Goal: Task Accomplishment & Management: Manage account settings

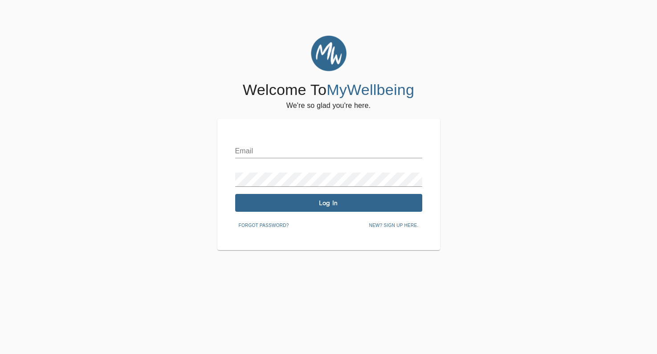
click at [359, 149] on input "text" at bounding box center [328, 151] width 187 height 14
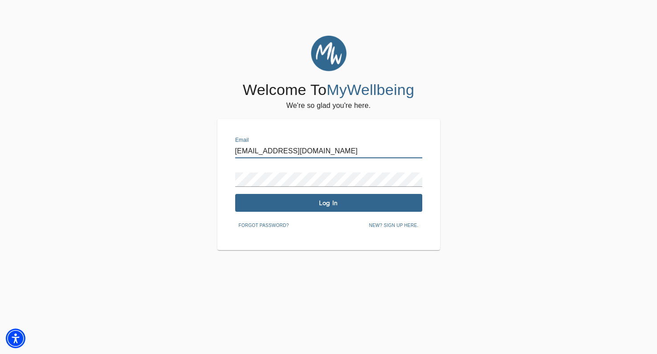
drag, startPoint x: 375, startPoint y: 153, endPoint x: 372, endPoint y: 132, distance: 21.6
click at [372, 133] on div "Email [EMAIL_ADDRESS][DOMAIN_NAME] Password Log In Forgot password? New? Sign u…" at bounding box center [328, 184] width 223 height 131
paste input "asmine@drjessicaaron"
type input "[EMAIL_ADDRESS][DOMAIN_NAME]"
click at [484, 98] on div "Welcome To MyWellbeing We're so glad you're here. Email [EMAIL_ADDRESS][DOMAIN_…" at bounding box center [328, 143] width 652 height 214
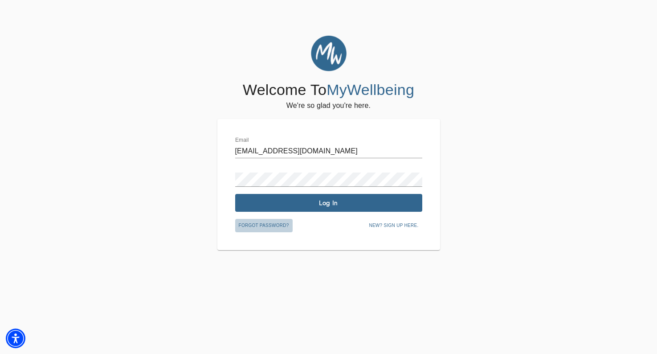
click at [276, 223] on span "Forgot password?" at bounding box center [264, 225] width 50 height 8
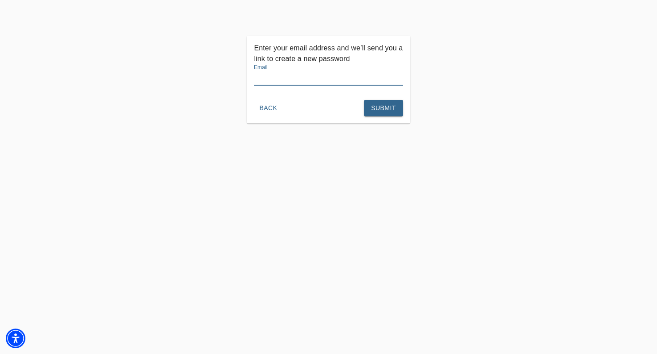
click at [326, 84] on input "text" at bounding box center [328, 78] width 149 height 14
type input "[EMAIL_ADDRESS][DOMAIN_NAME]"
click at [392, 123] on div "Enter your email address and we’ll send you a link to create a new password Ema…" at bounding box center [328, 213] width 657 height 354
click at [386, 106] on span "Submit" at bounding box center [383, 107] width 24 height 11
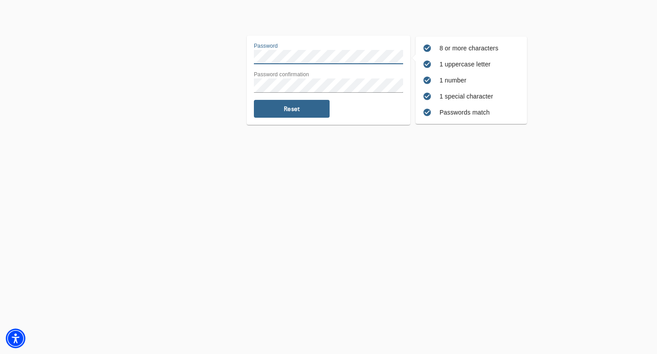
click at [223, 50] on div "8 or more characters 1 uppercase letter 1 number 1 special character Passwords …" at bounding box center [328, 80] width 652 height 89
click at [230, 107] on div "8 or more characters 1 uppercase letter 1 number 1 special character Passwords …" at bounding box center [328, 80] width 652 height 89
click at [288, 114] on button "Reset" at bounding box center [292, 109] width 76 height 18
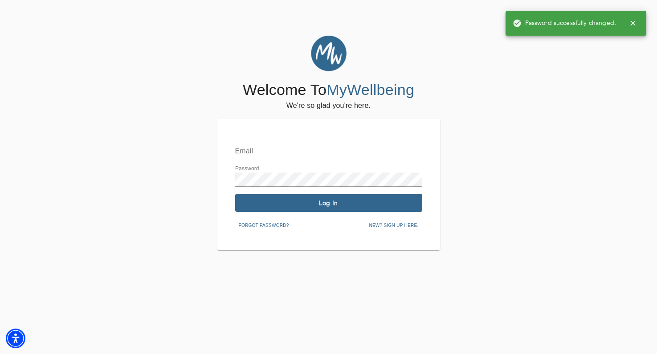
type input "[EMAIL_ADDRESS][DOMAIN_NAME]"
click at [374, 203] on span "Log In" at bounding box center [329, 203] width 180 height 8
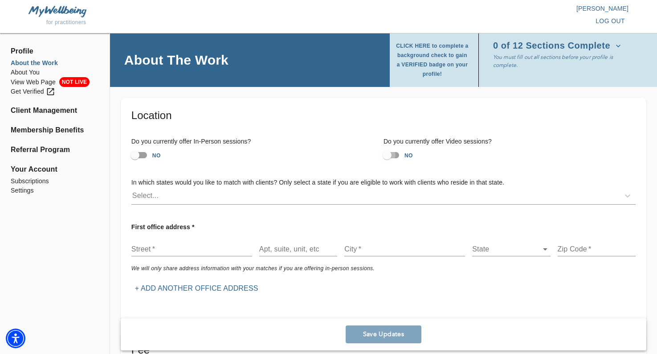
click at [398, 155] on input "NO" at bounding box center [387, 154] width 51 height 17
checkbox input "true"
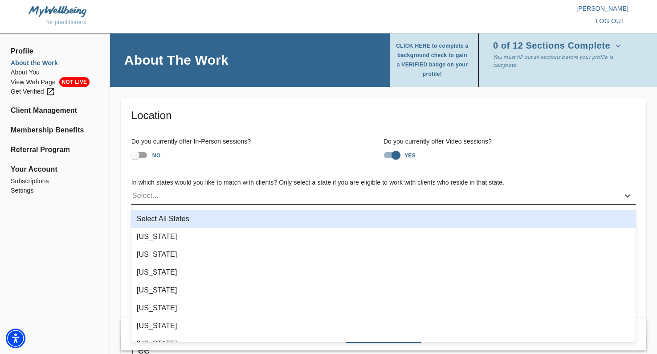
click at [260, 194] on div "Select..." at bounding box center [375, 195] width 488 height 14
type input "new"
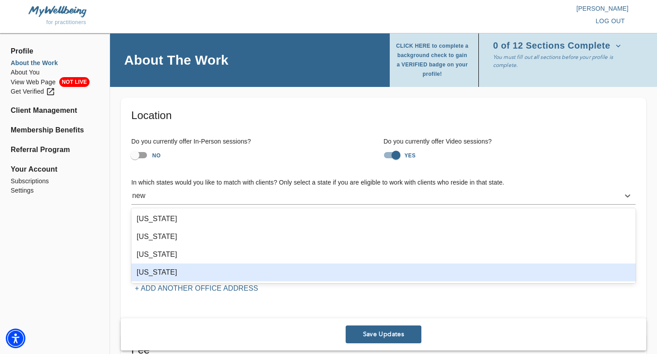
click at [237, 275] on div "New York" at bounding box center [383, 272] width 504 height 18
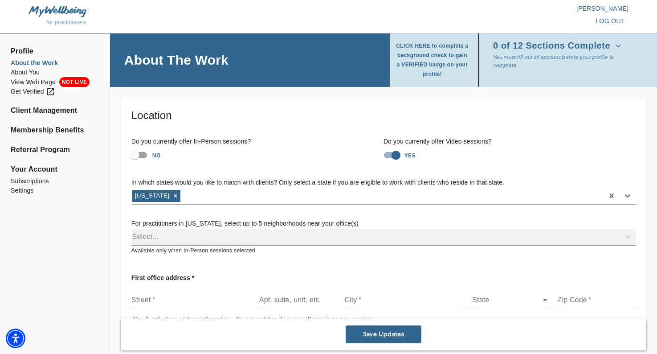
click at [299, 231] on div "Select..." at bounding box center [383, 236] width 504 height 17
click at [300, 237] on div "Select..." at bounding box center [383, 236] width 504 height 17
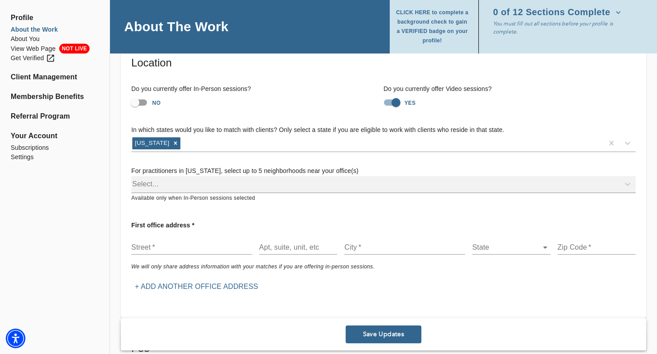
scroll to position [54, 0]
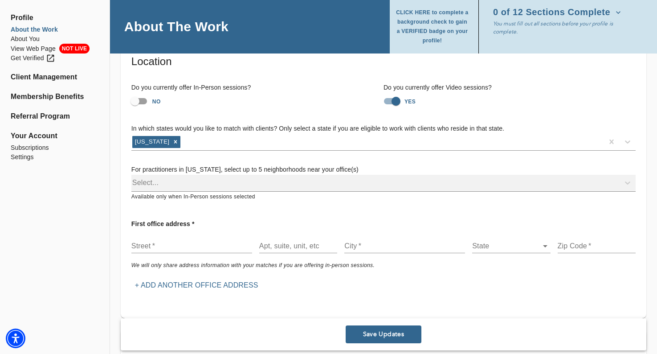
click at [361, 181] on div "Select..." at bounding box center [383, 183] width 504 height 17
click at [229, 248] on input "text" at bounding box center [191, 246] width 121 height 14
click at [267, 182] on div "Select..." at bounding box center [383, 183] width 504 height 17
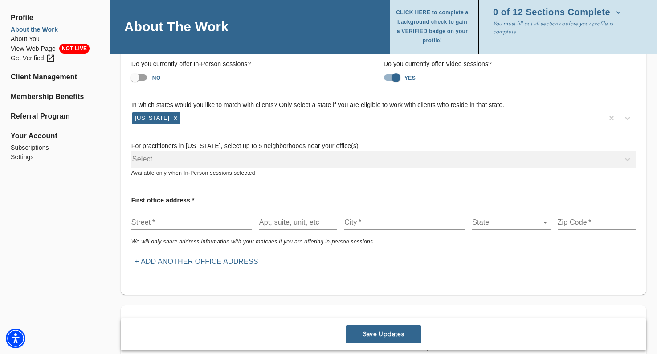
click at [227, 224] on input "text" at bounding box center [191, 222] width 121 height 14
paste input "75 S. Broadway #426 White Plains, NY 10601"
drag, startPoint x: 250, startPoint y: 220, endPoint x: 216, endPoint y: 221, distance: 33.4
click at [216, 221] on input "75 S. Broadway #426 White Plains, NY 10601" at bounding box center [191, 222] width 121 height 14
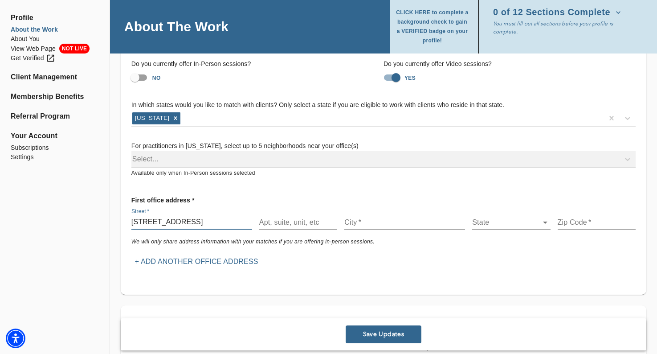
drag, startPoint x: 169, startPoint y: 222, endPoint x: 156, endPoint y: 222, distance: 13.4
click at [156, 222] on input "75 S. Broadway #426 White Plains, NY 10601" at bounding box center [191, 222] width 121 height 14
type input "75 S. Broadway White Plains, NY 10601"
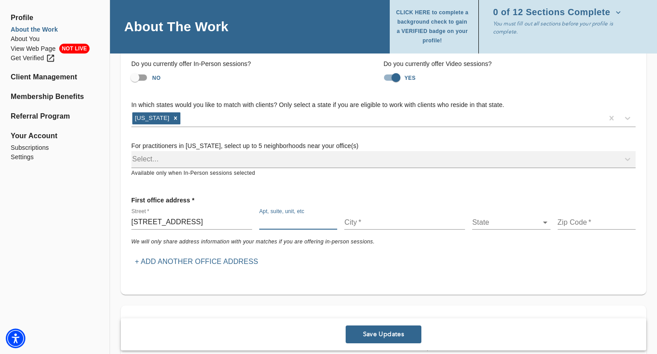
click at [286, 224] on input "text" at bounding box center [298, 222] width 78 height 14
paste input "#426"
type input "#426"
drag, startPoint x: 188, startPoint y: 222, endPoint x: 290, endPoint y: 220, distance: 102.0
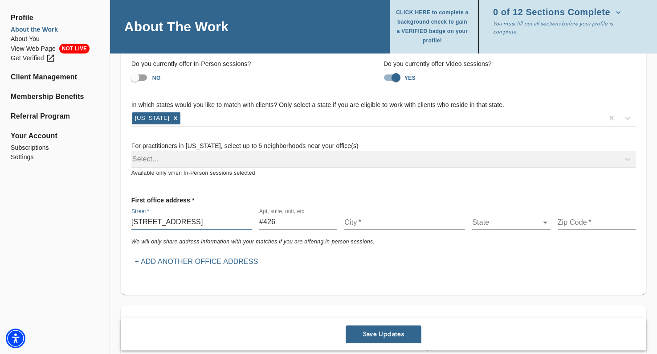
click at [290, 220] on div "Street   * 75 S. Broadway White Plains, NY 10601 Apt, suite, unit, etc #426 Cit…" at bounding box center [383, 218] width 511 height 28
type input "75 S. Broadway"
click at [382, 223] on input "text" at bounding box center [404, 222] width 121 height 14
paste input "White Plains, NY 10601"
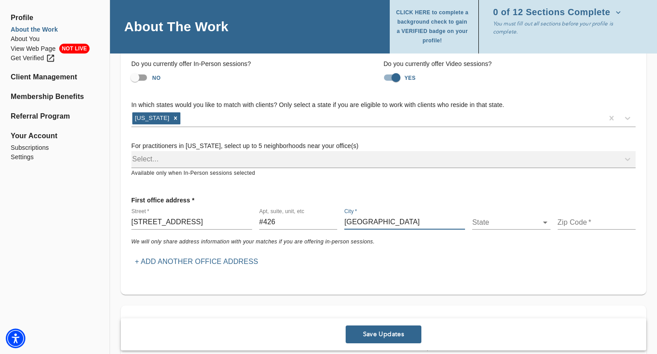
drag, startPoint x: 412, startPoint y: 221, endPoint x: 390, endPoint y: 222, distance: 22.3
click at [390, 222] on input "White Plains, NY 10601" at bounding box center [404, 222] width 121 height 14
type input "White Plains,"
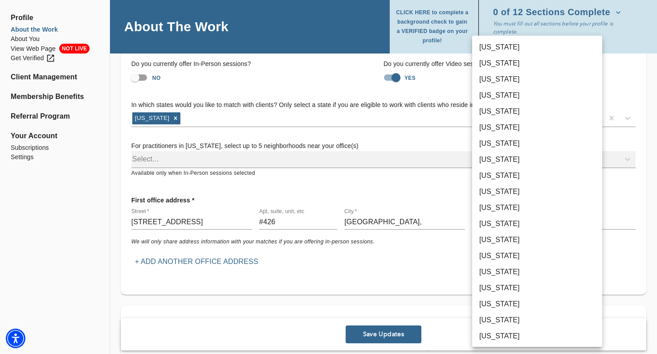
click at [515, 218] on body "for practitioners Jasmine Roizman log out Profile About the Work About You View…" at bounding box center [328, 100] width 657 height 354
click at [504, 269] on li "New York" at bounding box center [537, 271] width 130 height 16
type input "36"
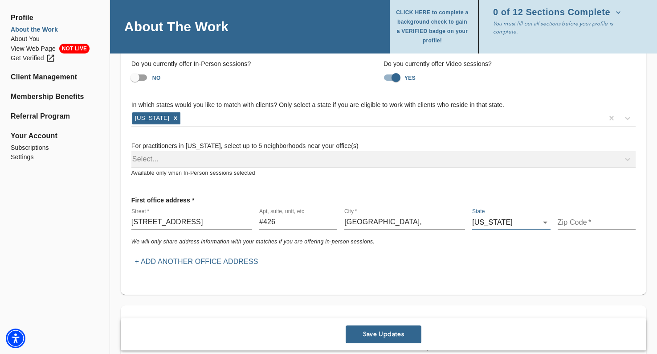
click at [567, 218] on input "text" at bounding box center [596, 222] width 78 height 14
paste input "NY 10601"
drag, startPoint x: 570, startPoint y: 220, endPoint x: 540, endPoint y: 219, distance: 30.3
click at [540, 219] on div "Street   * 75 S. Broadway Apt, suite, unit, etc #426 City   * White Plains, Sta…" at bounding box center [383, 218] width 511 height 28
type input "10601"
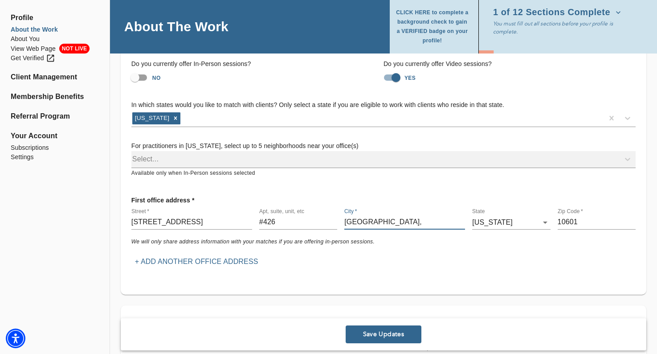
click at [389, 223] on input "White Plains," at bounding box center [404, 222] width 121 height 14
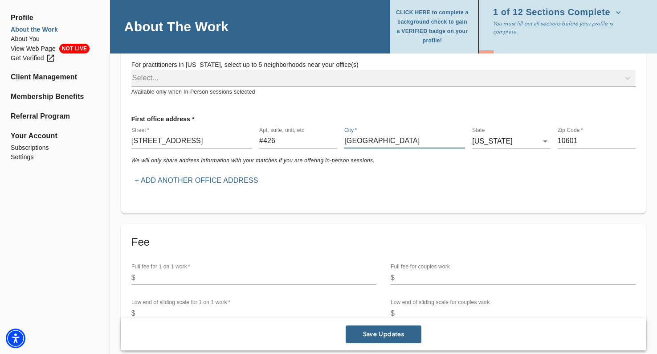
scroll to position [210, 0]
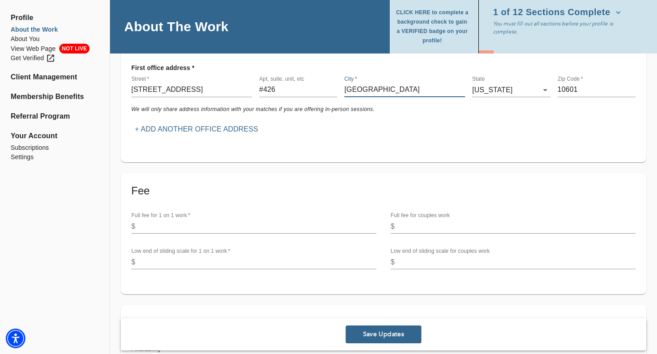
type input "White Plains"
click at [277, 232] on input "number" at bounding box center [257, 226] width 237 height 14
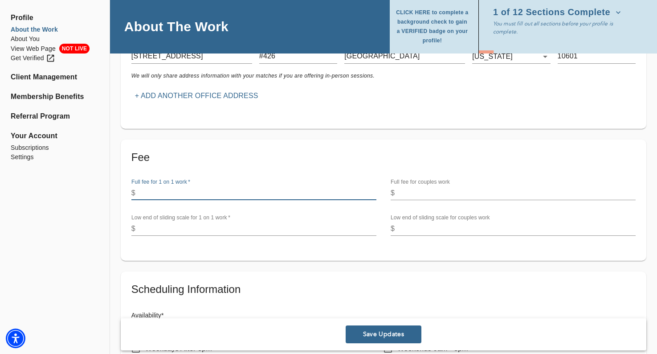
scroll to position [246, 0]
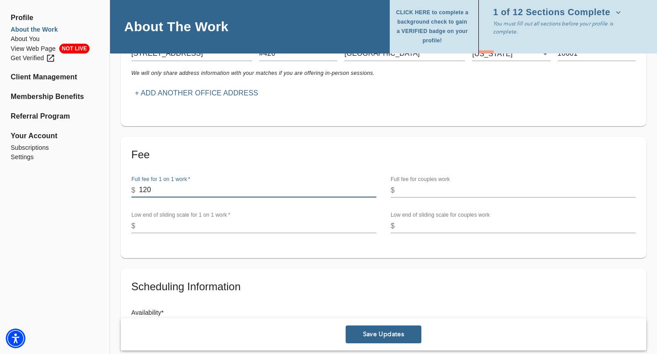
type input "120"
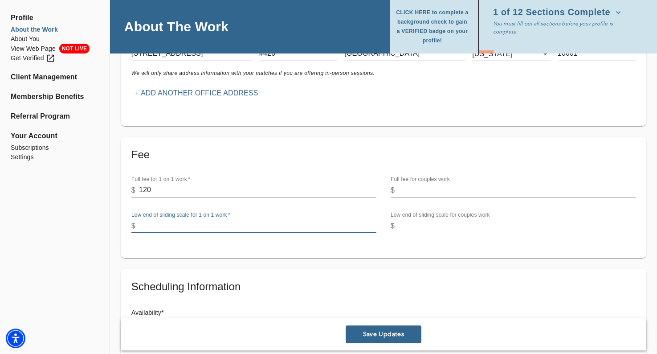
click at [312, 220] on input "number" at bounding box center [257, 226] width 237 height 14
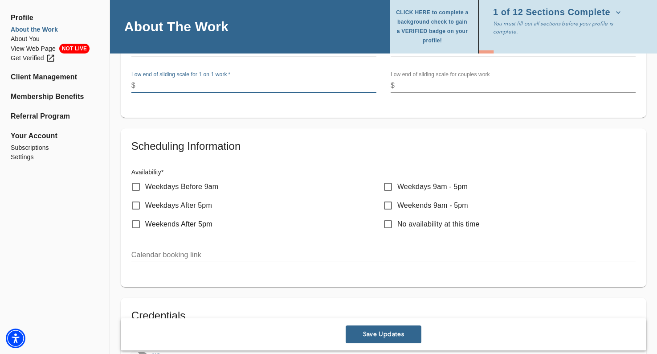
scroll to position [385, 0]
click at [204, 188] on p "Weekdays Before 9am" at bounding box center [181, 188] width 73 height 11
click at [145, 188] on input "Weekdays Before 9am" at bounding box center [135, 188] width 19 height 19
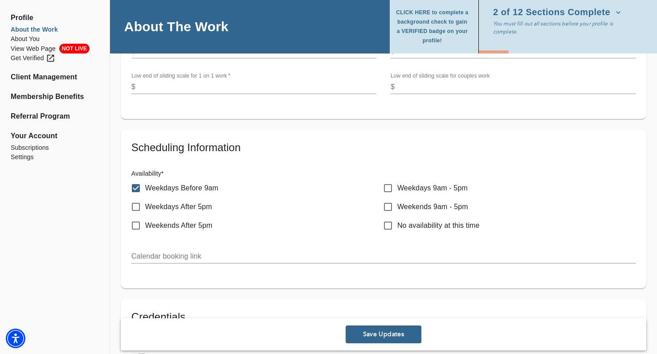
click at [198, 187] on p "Weekdays Before 9am" at bounding box center [181, 188] width 73 height 11
click at [145, 187] on input "Weekdays Before 9am" at bounding box center [135, 188] width 19 height 19
click at [195, 190] on p "Weekdays Before 9am" at bounding box center [181, 188] width 73 height 11
click at [145, 190] on input "Weekdays Before 9am" at bounding box center [135, 188] width 19 height 19
checkbox input "true"
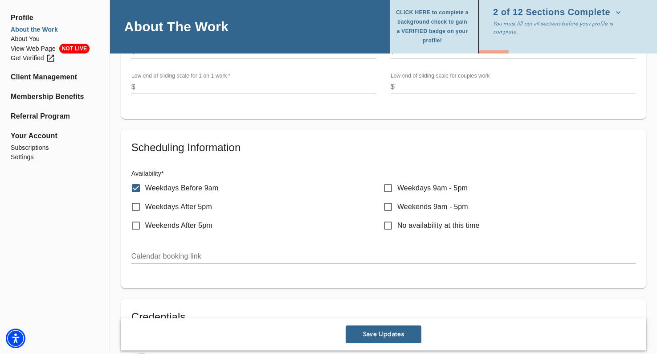
click at [195, 205] on p "Weekdays After 5pm" at bounding box center [178, 206] width 67 height 11
click at [145, 205] on input "Weekdays After 5pm" at bounding box center [135, 206] width 19 height 19
checkbox input "true"
click at [413, 190] on p "Weekdays 9am - 5pm" at bounding box center [432, 188] width 70 height 11
click at [397, 190] on input "Weekdays 9am - 5pm" at bounding box center [387, 188] width 19 height 19
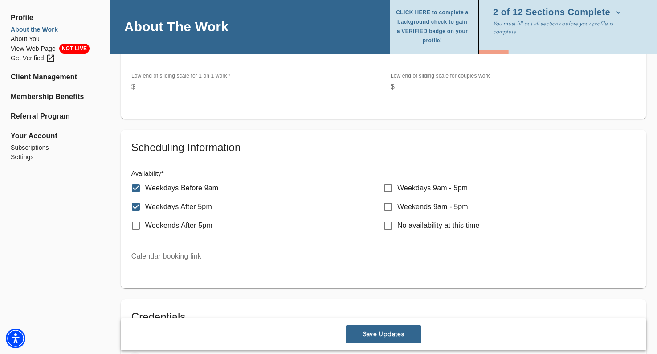
checkbox input "true"
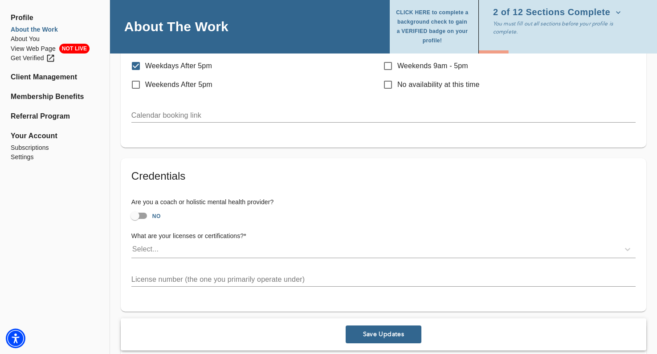
scroll to position [554, 0]
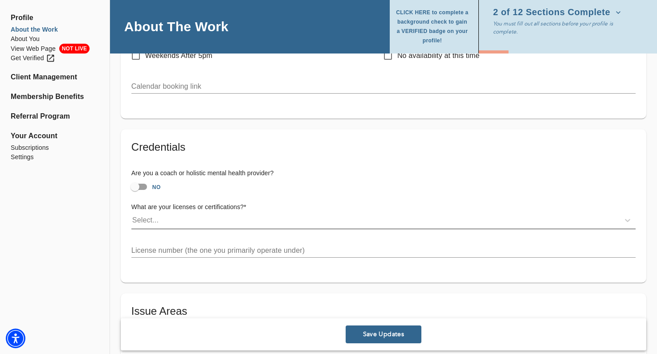
click at [162, 221] on div "Select..." at bounding box center [375, 220] width 488 height 14
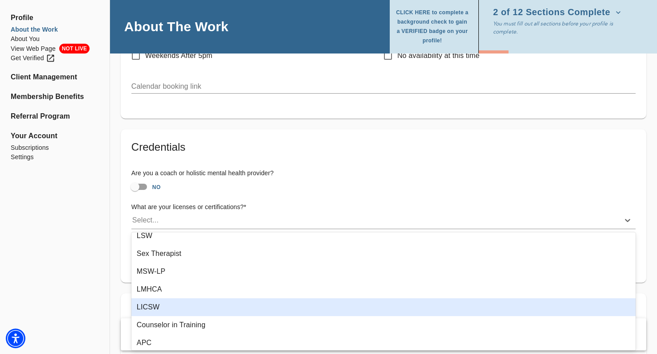
scroll to position [883, 0]
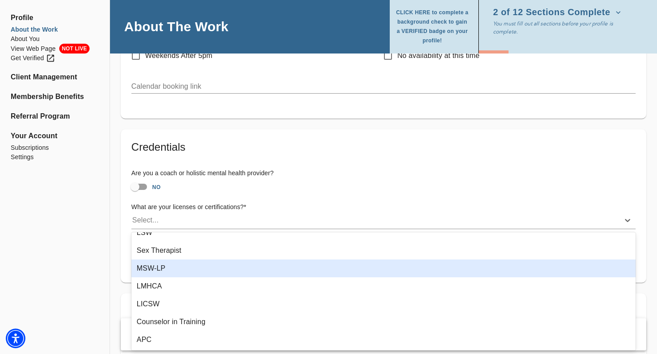
click at [163, 271] on div "MSW-LP" at bounding box center [383, 268] width 504 height 18
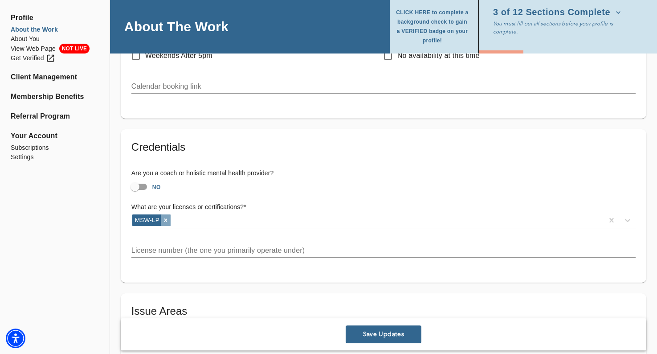
click at [165, 220] on icon at bounding box center [166, 220] width 6 height 6
click at [177, 221] on div "Select..." at bounding box center [375, 220] width 488 height 14
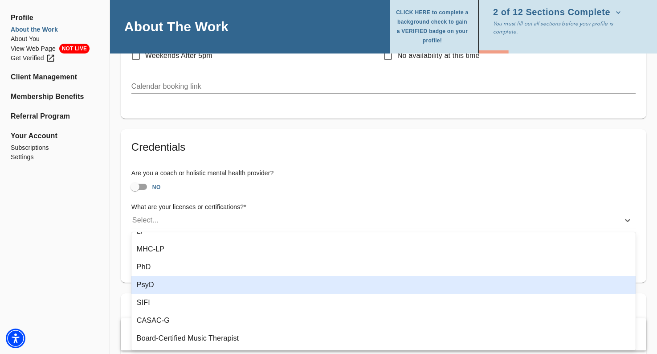
scroll to position [186, 0]
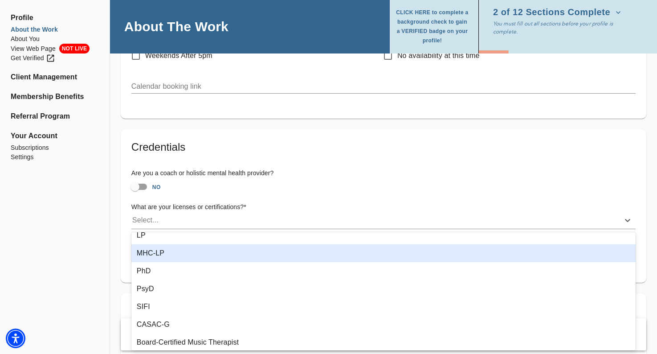
click at [159, 255] on div "MHC-LP" at bounding box center [383, 253] width 504 height 18
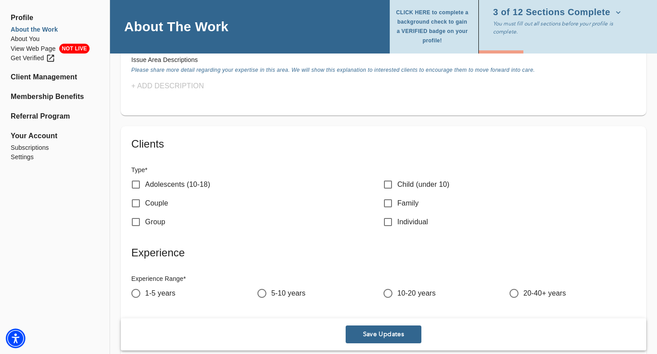
scroll to position [916, 0]
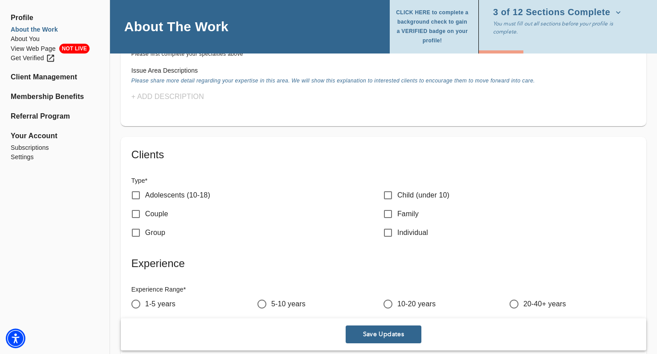
click at [179, 194] on p "Adolescents (10-18)" at bounding box center [177, 195] width 65 height 11
click at [145, 194] on input "Adolescents (10-18)" at bounding box center [135, 195] width 19 height 19
checkbox input "true"
click at [418, 192] on p "Child (under 10)" at bounding box center [423, 195] width 52 height 11
click at [397, 192] on input "Child (under 10)" at bounding box center [387, 195] width 19 height 19
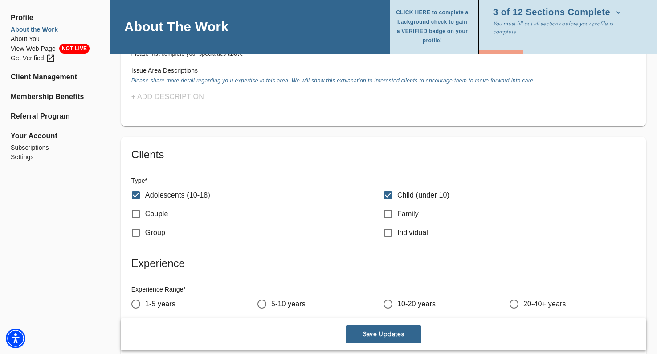
click at [411, 195] on p "Child (under 10)" at bounding box center [423, 195] width 52 height 11
click at [397, 195] on input "Child (under 10)" at bounding box center [387, 195] width 19 height 19
checkbox input "false"
click at [409, 213] on p "Family" at bounding box center [407, 213] width 21 height 11
click at [397, 213] on input "Family" at bounding box center [387, 213] width 19 height 19
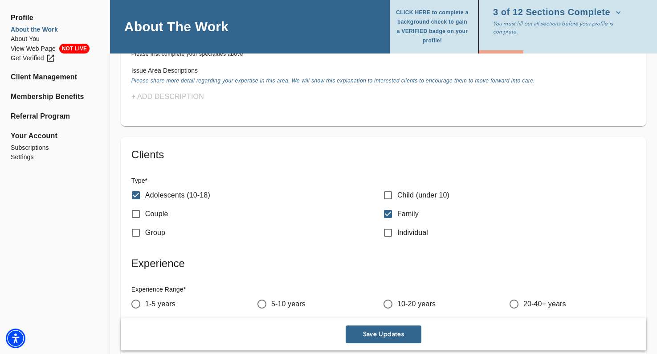
click at [406, 215] on p "Family" at bounding box center [407, 213] width 21 height 11
click at [397, 215] on input "Family" at bounding box center [387, 213] width 19 height 19
checkbox input "false"
click at [406, 232] on p "Individual" at bounding box center [412, 232] width 31 height 11
click at [397, 232] on input "Individual" at bounding box center [387, 232] width 19 height 19
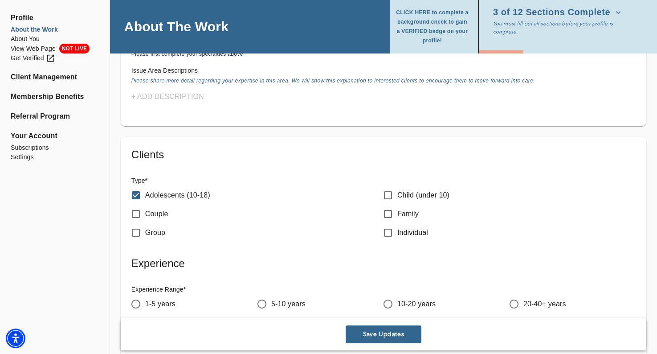
checkbox input "true"
click at [161, 230] on p "Group" at bounding box center [155, 232] width 20 height 11
click at [145, 230] on input "Group" at bounding box center [135, 232] width 19 height 19
checkbox input "true"
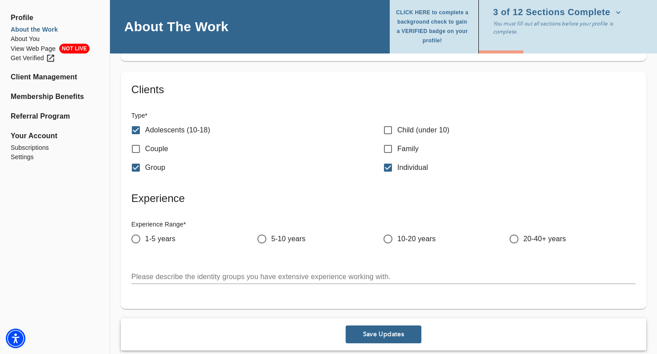
scroll to position [992, 0]
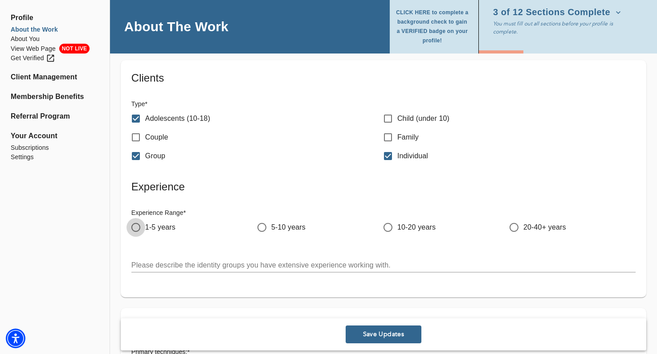
click at [133, 222] on input "1-5 years" at bounding box center [135, 227] width 19 height 19
radio input "true"
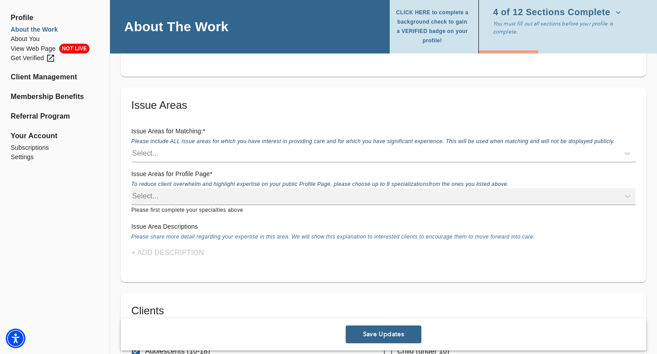
scroll to position [752, 0]
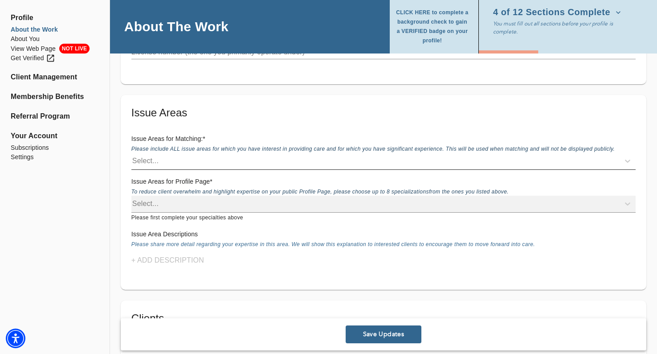
click at [251, 163] on div "Select..." at bounding box center [375, 161] width 488 height 14
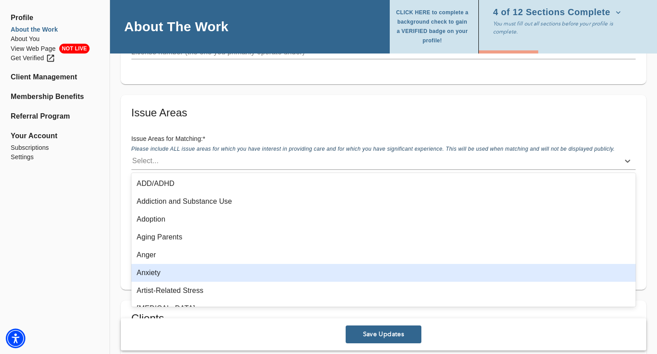
click at [216, 275] on div "Anxiety" at bounding box center [383, 273] width 504 height 18
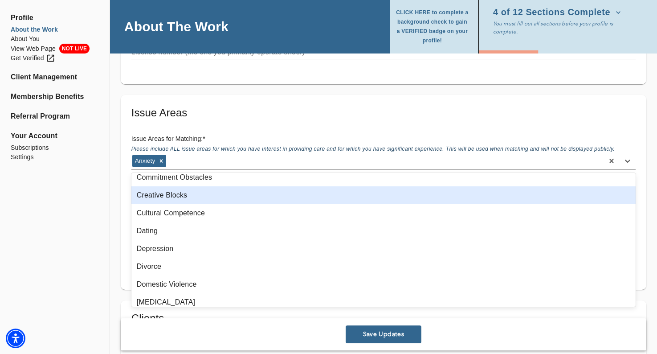
scroll to position [239, 0]
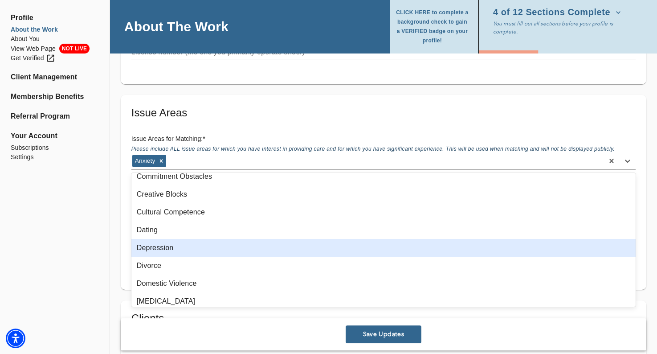
click at [213, 248] on div "Depression" at bounding box center [383, 248] width 504 height 18
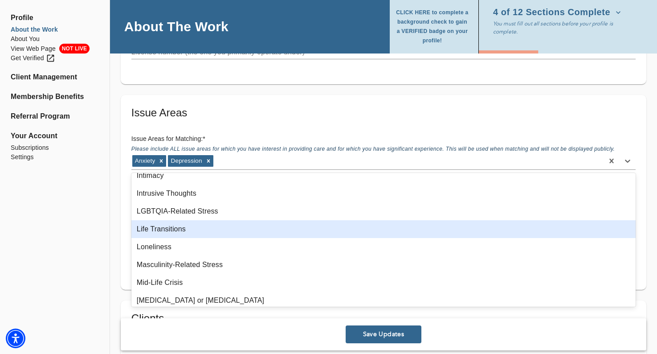
scroll to position [668, 0]
click at [207, 231] on div "Life Transitions" at bounding box center [383, 228] width 504 height 18
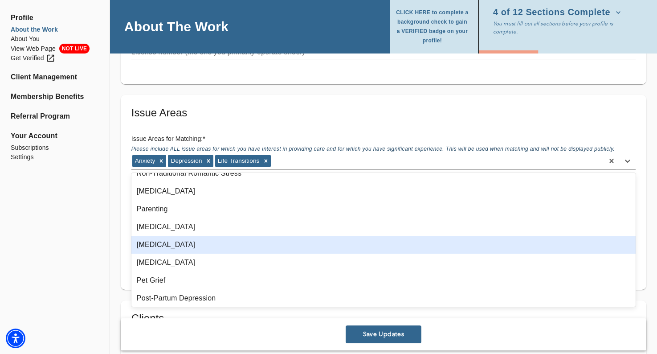
scroll to position [849, 0]
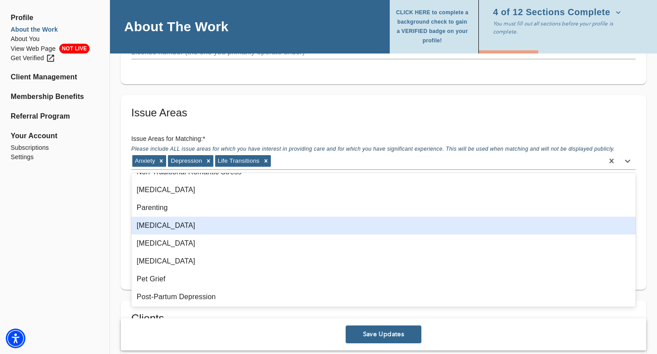
click at [209, 221] on div "Perfectionism" at bounding box center [383, 225] width 504 height 18
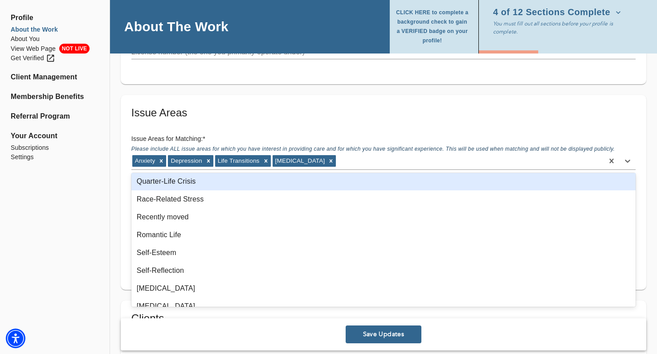
scroll to position [1067, 0]
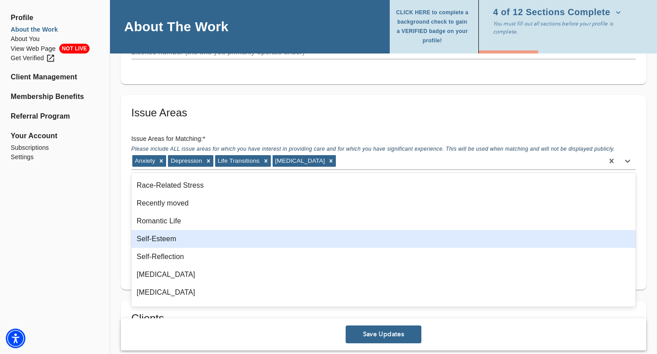
click at [205, 237] on div "Self-Esteem" at bounding box center [383, 239] width 504 height 18
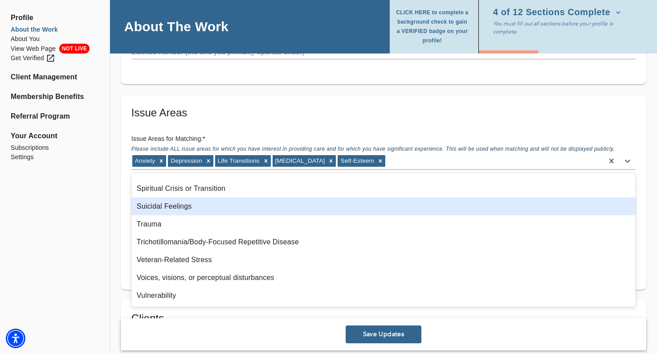
scroll to position [1279, 0]
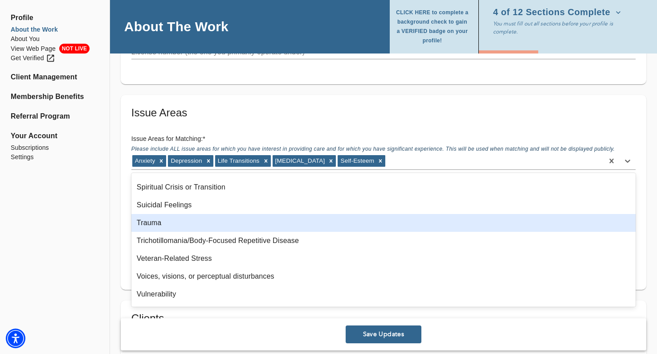
click at [206, 227] on div "Trauma" at bounding box center [383, 223] width 504 height 18
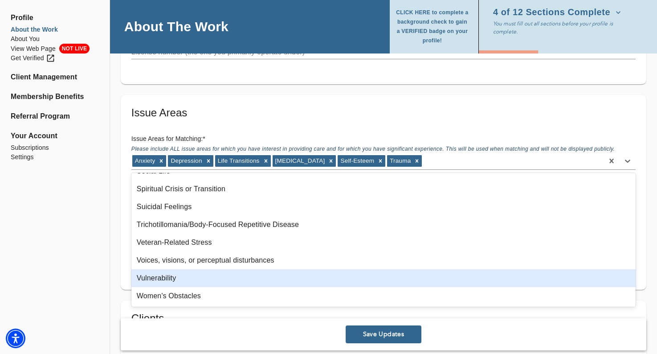
scroll to position [1295, 0]
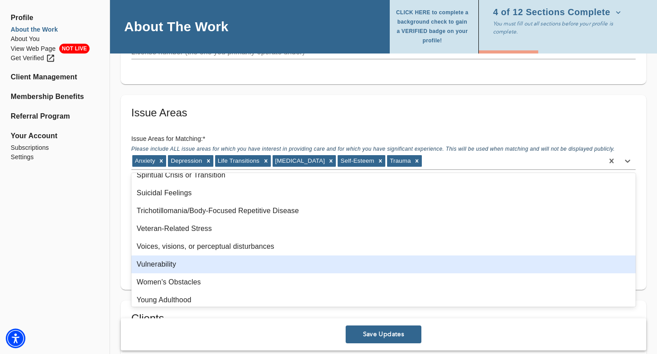
click at [196, 265] on div "Vulnerability" at bounding box center [383, 264] width 504 height 18
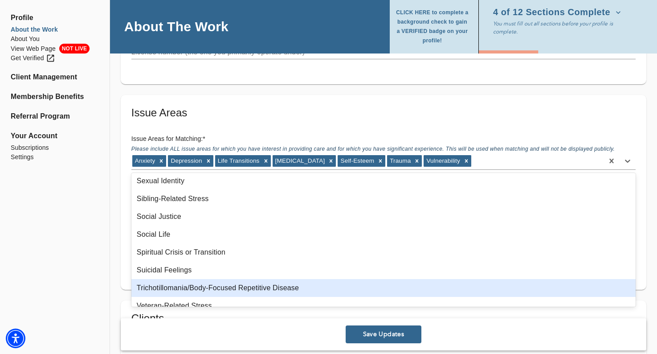
scroll to position [1212, 0]
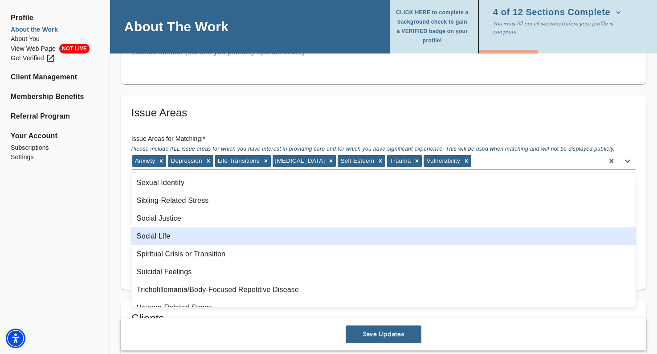
click at [196, 240] on div "Social Life" at bounding box center [383, 236] width 504 height 18
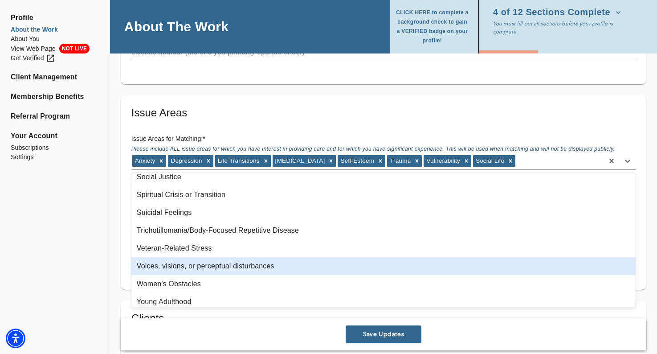
scroll to position [1259, 0]
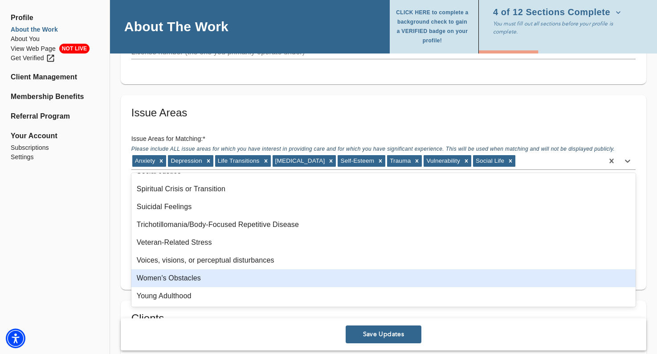
click at [195, 280] on div "Women's Obstacles" at bounding box center [383, 278] width 504 height 18
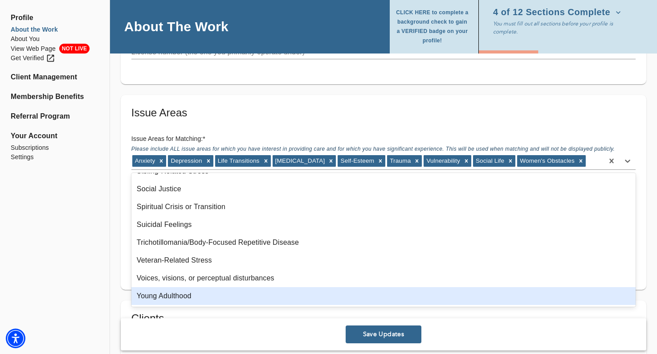
click at [191, 295] on div "Young Adulthood" at bounding box center [383, 296] width 504 height 18
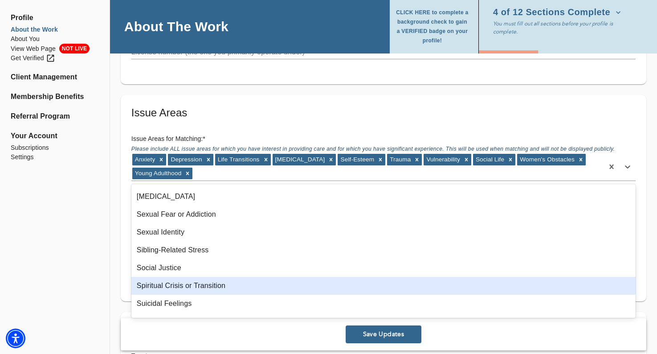
scroll to position [1160, 0]
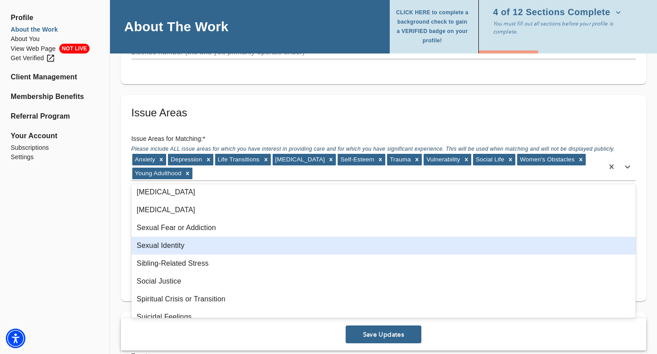
click at [197, 240] on div "Sexual Identity" at bounding box center [383, 245] width 504 height 18
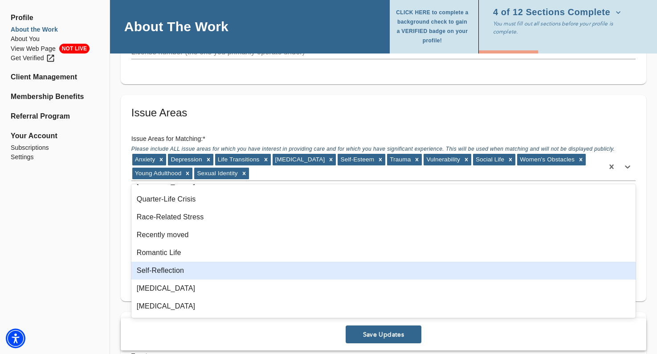
scroll to position [1043, 0]
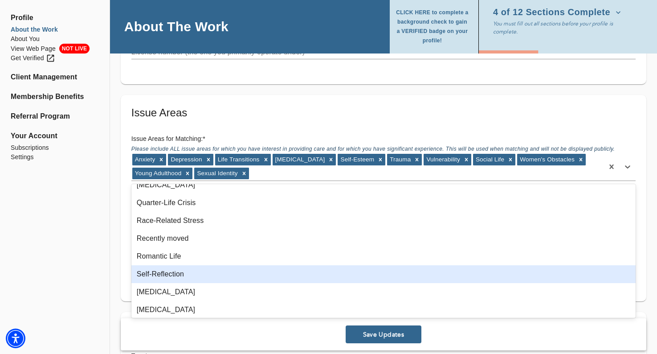
click at [194, 268] on div "Self-Reflection" at bounding box center [383, 274] width 504 height 18
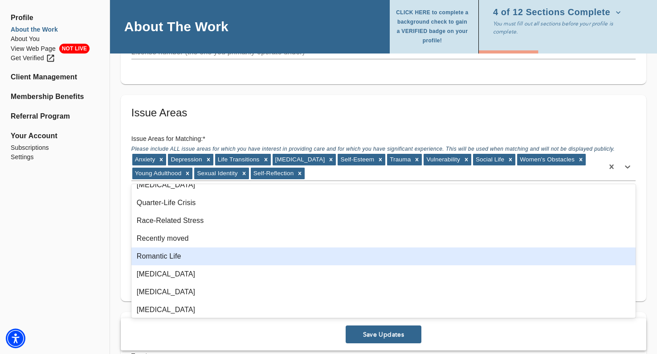
click at [193, 257] on div "Romantic Life" at bounding box center [383, 256] width 504 height 18
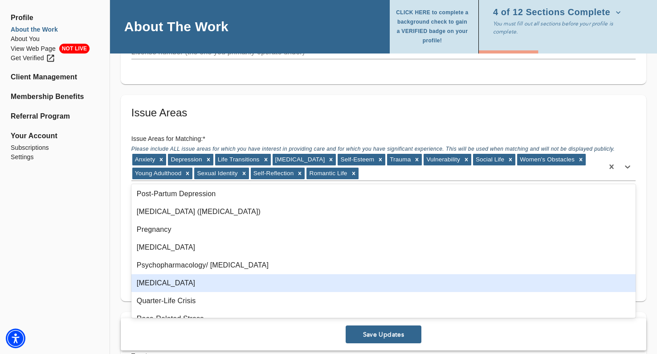
scroll to position [938, 0]
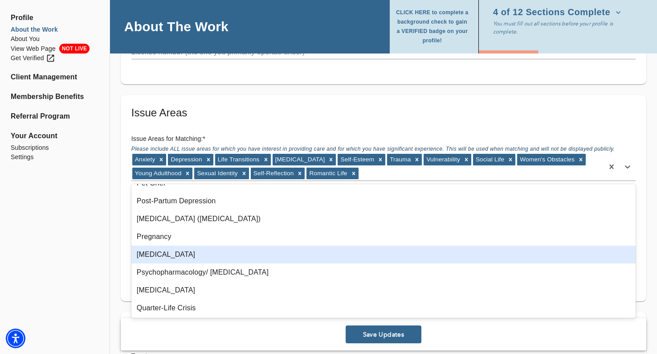
click at [196, 250] on div "Procrastination" at bounding box center [383, 254] width 504 height 18
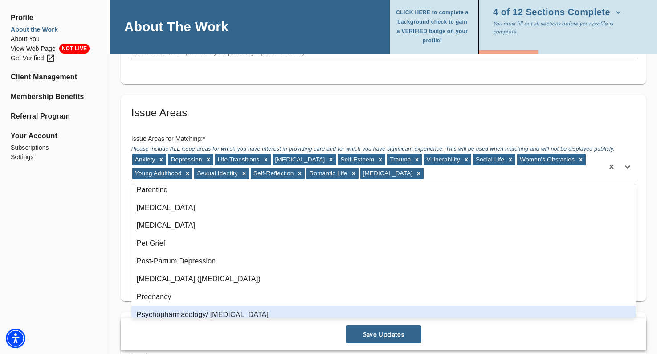
scroll to position [871, 0]
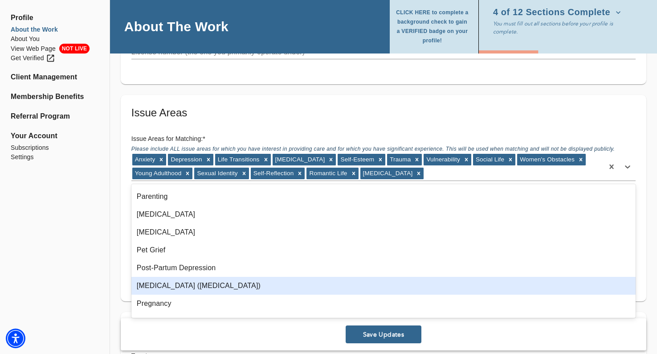
click at [191, 280] on div "Post-Traumatic Stress Disorder (PTSD)" at bounding box center [383, 285] width 504 height 18
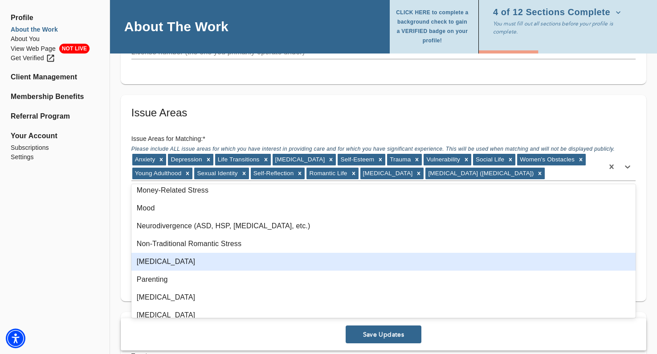
click at [192, 265] on div "Obsessive-Compulsive Disorder" at bounding box center [383, 261] width 504 height 18
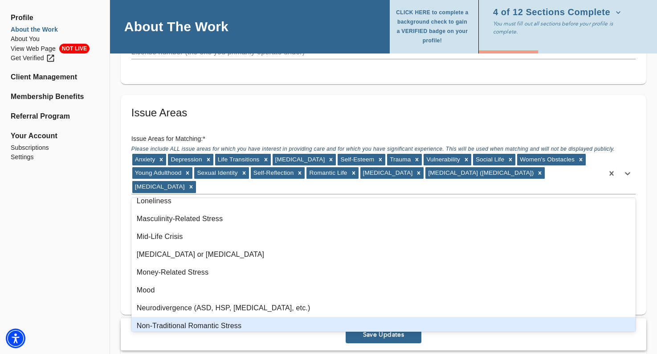
scroll to position [721, 0]
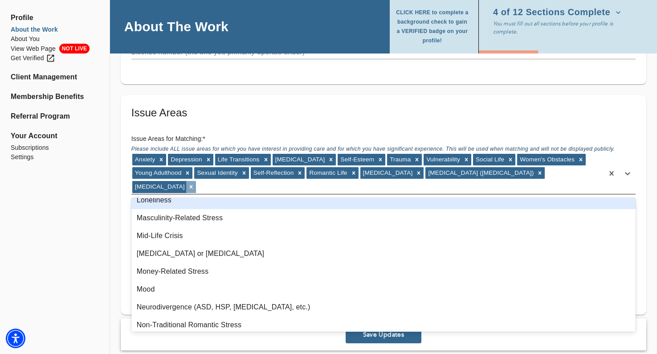
click at [194, 185] on icon at bounding box center [191, 186] width 6 height 6
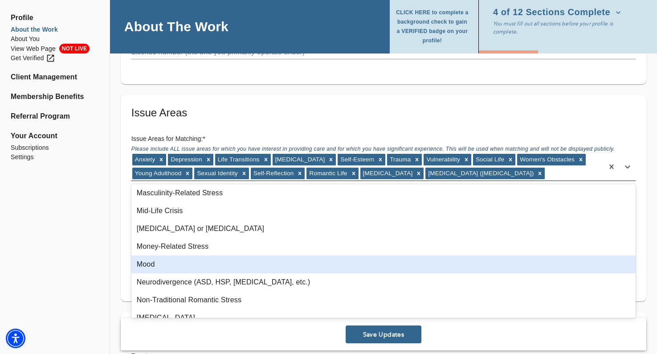
click at [204, 264] on div "Mood" at bounding box center [383, 264] width 504 height 18
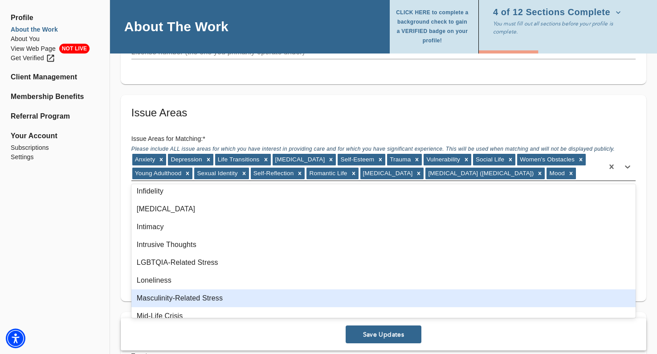
scroll to position [626, 0]
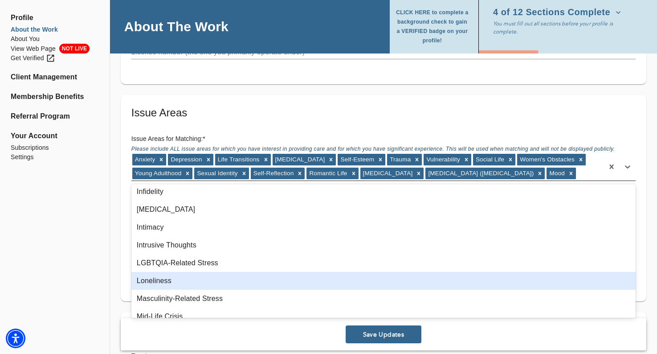
click at [196, 275] on div "Loneliness" at bounding box center [383, 281] width 504 height 18
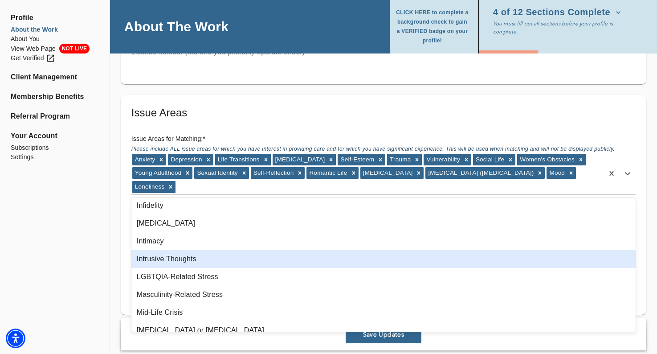
click at [198, 260] on div "Intrusive Thoughts" at bounding box center [383, 259] width 504 height 18
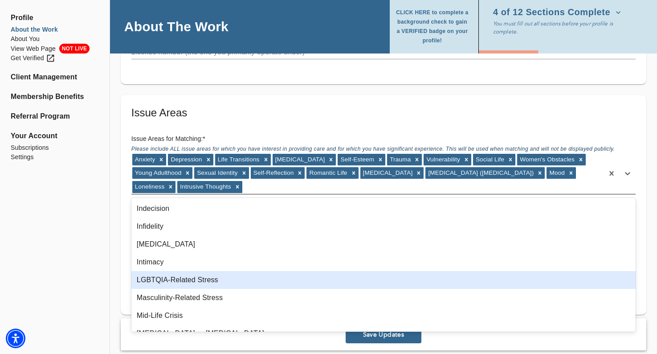
scroll to position [593, 0]
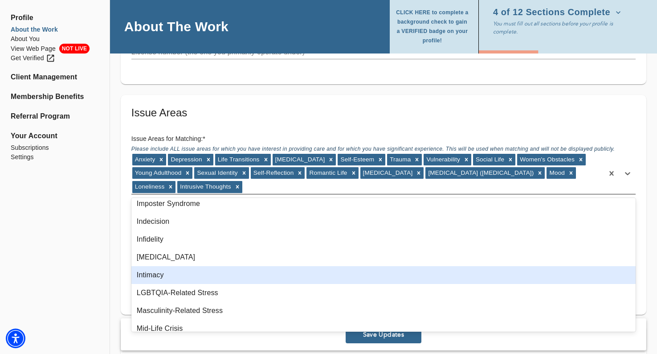
click at [199, 269] on div "Intimacy" at bounding box center [383, 275] width 504 height 18
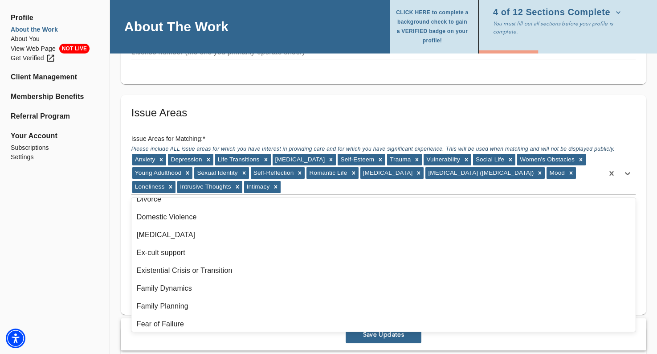
scroll to position [312, 0]
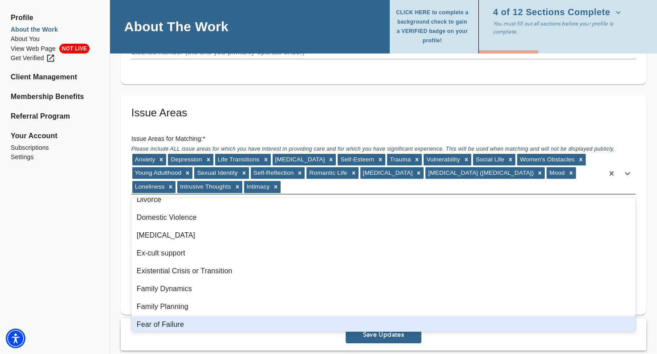
click at [182, 316] on div "Fear of Failure" at bounding box center [383, 324] width 504 height 18
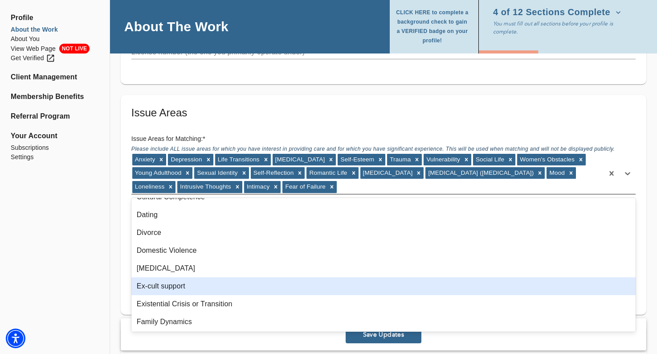
scroll to position [272, 0]
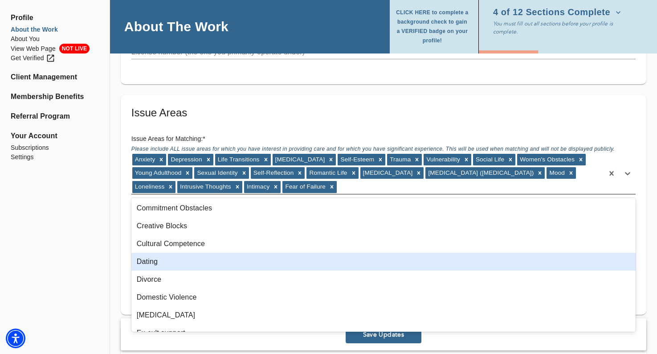
click at [190, 262] on div "Dating" at bounding box center [383, 261] width 504 height 18
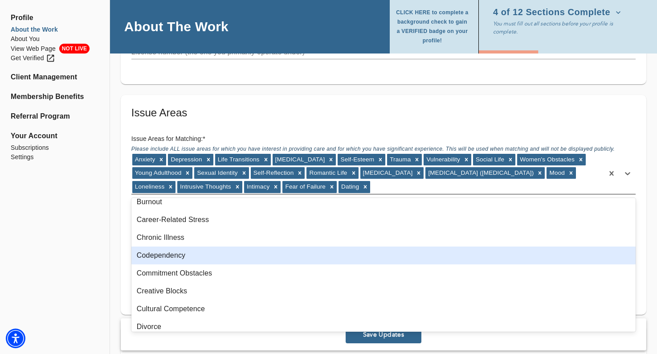
scroll to position [167, 0]
click at [186, 252] on div "Codependency" at bounding box center [383, 256] width 504 height 18
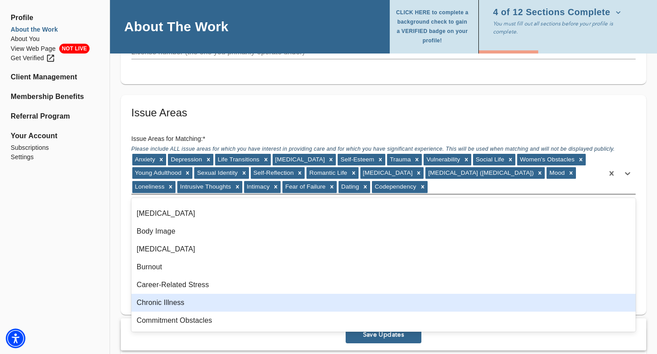
scroll to position [98, 0]
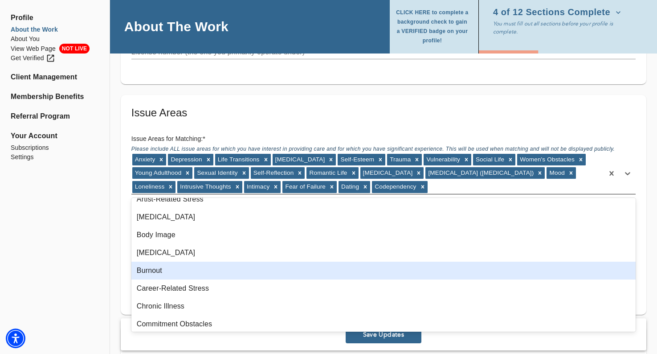
click at [173, 271] on div "Burnout" at bounding box center [383, 270] width 504 height 18
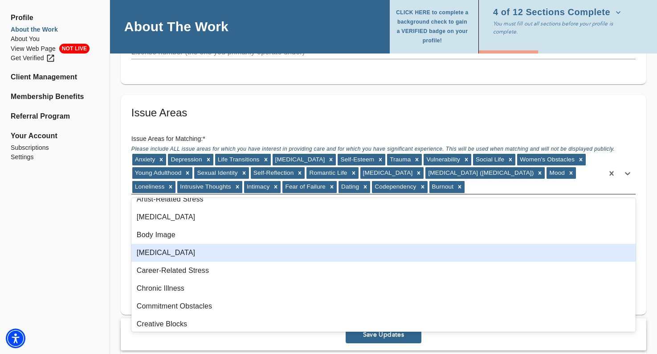
click at [173, 246] on div "Borderline Personality Disorder" at bounding box center [383, 253] width 504 height 18
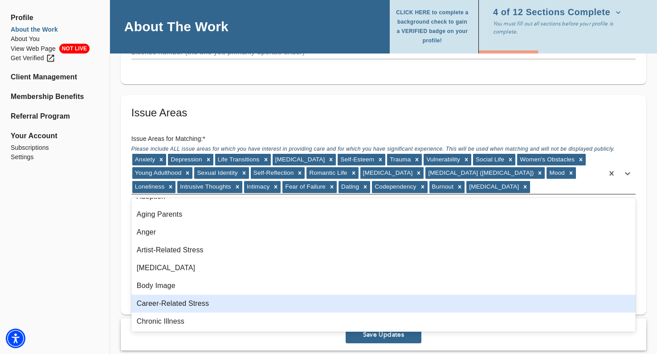
scroll to position [44, 0]
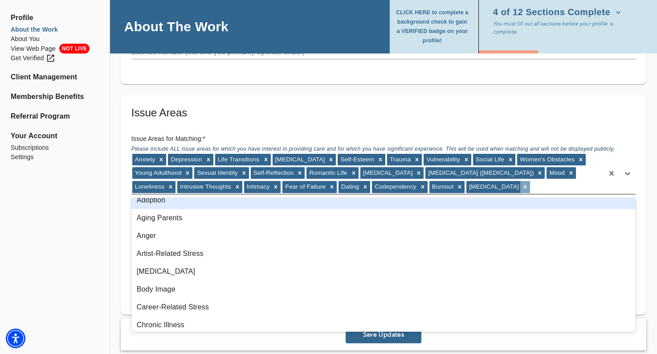
click at [530, 190] on div at bounding box center [525, 187] width 10 height 12
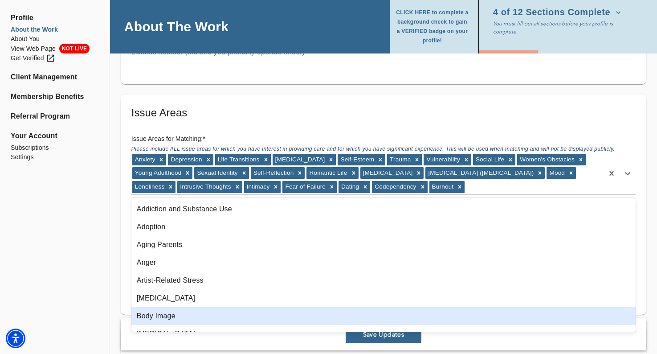
scroll to position [0, 0]
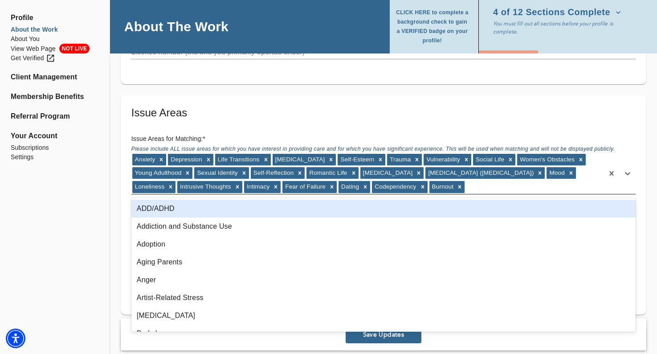
click at [284, 207] on div "ADD/ADHD" at bounding box center [383, 208] width 504 height 18
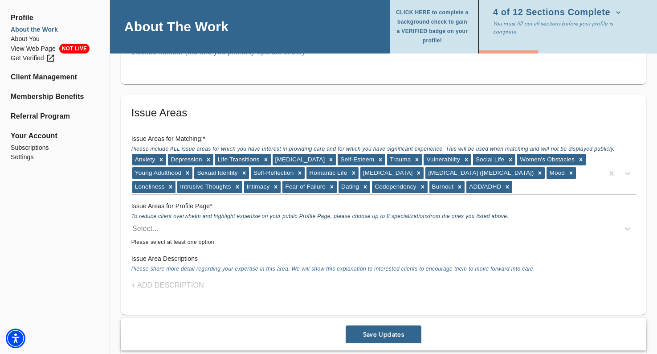
click at [586, 95] on div "Issue Areas Issue Areas for Matching: * Please include ALL issue areas for whic…" at bounding box center [383, 205] width 525 height 220
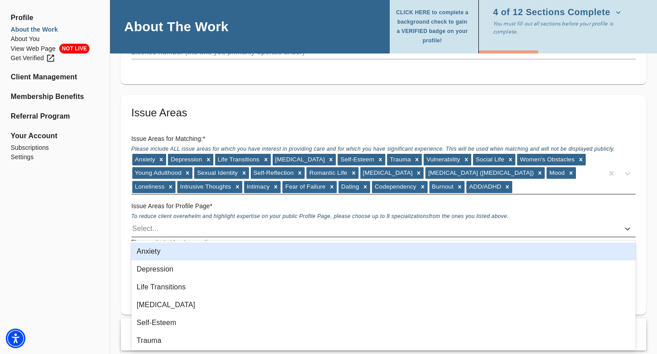
click at [380, 225] on div "Select..." at bounding box center [375, 228] width 488 height 14
click at [321, 255] on div "Anxiety" at bounding box center [383, 251] width 504 height 18
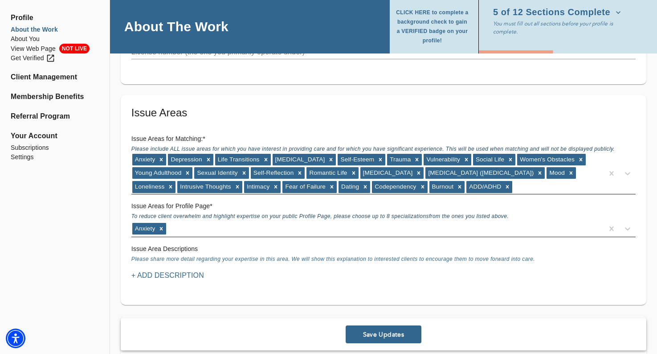
click at [308, 234] on div "Anxiety" at bounding box center [367, 228] width 472 height 14
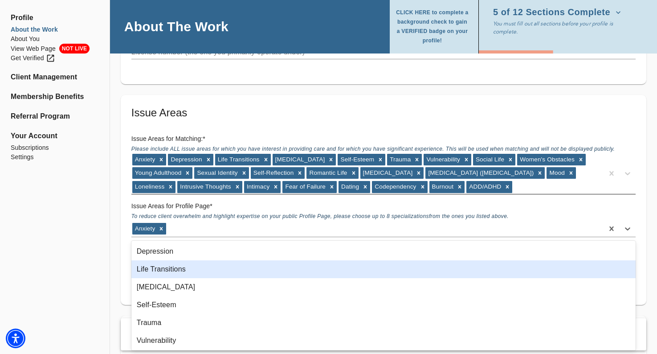
click at [302, 266] on div "Life Transitions" at bounding box center [383, 269] width 504 height 18
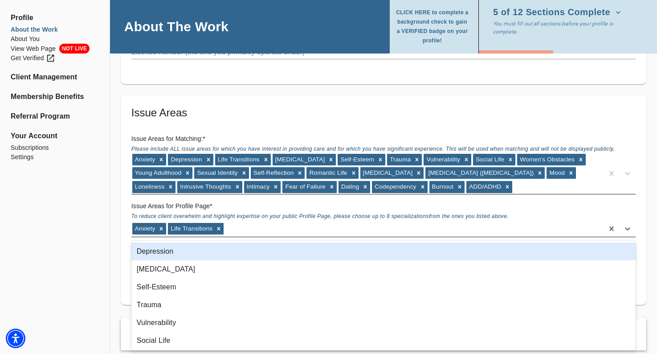
click at [299, 231] on div "Anxiety Life Transitions" at bounding box center [367, 228] width 472 height 14
click at [271, 249] on div "Depression" at bounding box center [383, 251] width 504 height 18
click at [296, 230] on div "Anxiety Life Transitions Depression" at bounding box center [367, 228] width 472 height 14
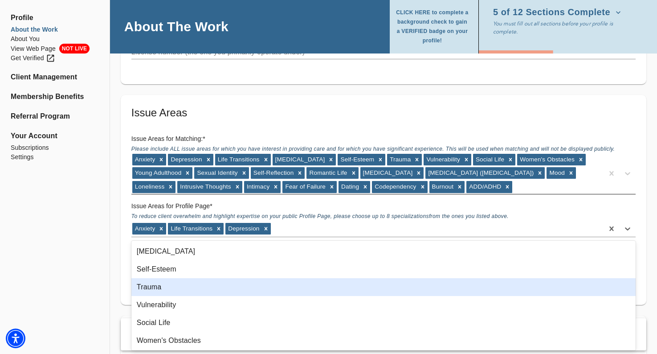
click at [272, 286] on div "Trauma" at bounding box center [383, 287] width 504 height 18
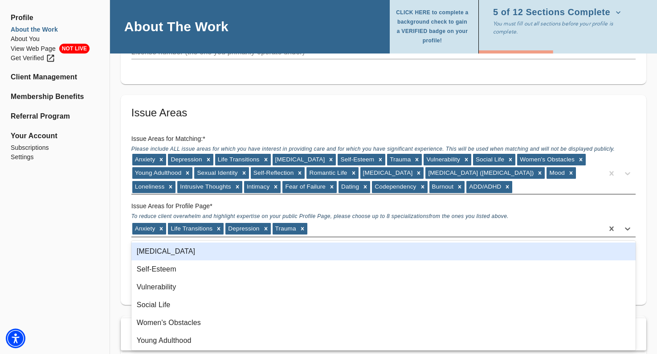
click at [337, 233] on div "Anxiety Life Transitions Depression Trauma" at bounding box center [367, 228] width 472 height 14
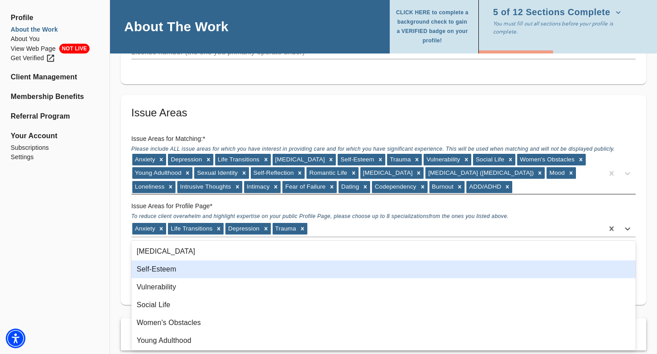
click at [306, 271] on div "Self-Esteem" at bounding box center [383, 269] width 504 height 18
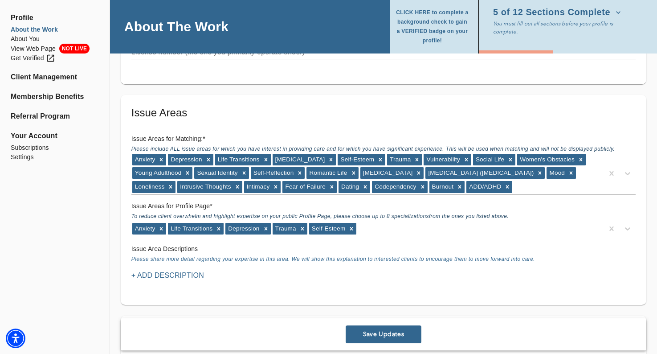
click at [380, 233] on div "Anxiety Life Transitions Depression Trauma Self-Esteem" at bounding box center [367, 228] width 472 height 14
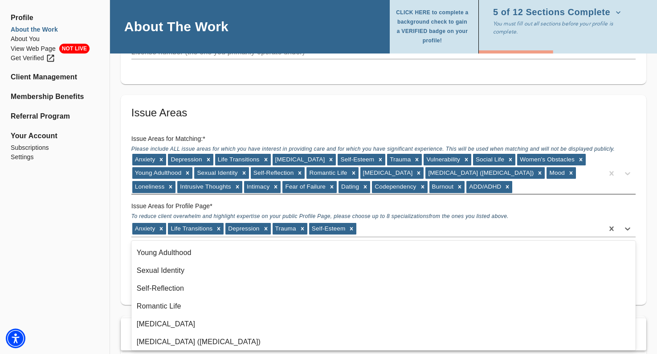
scroll to position [75, 0]
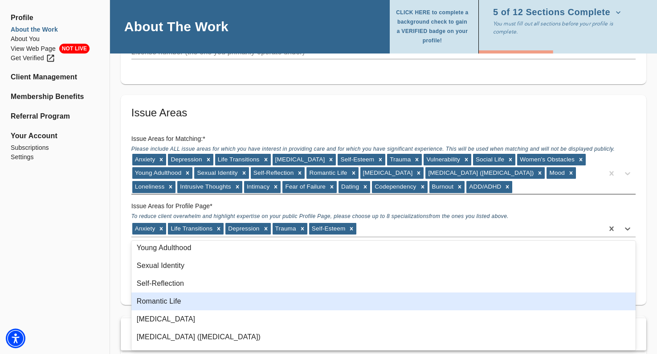
click at [289, 304] on div "Romantic Life" at bounding box center [383, 301] width 504 height 18
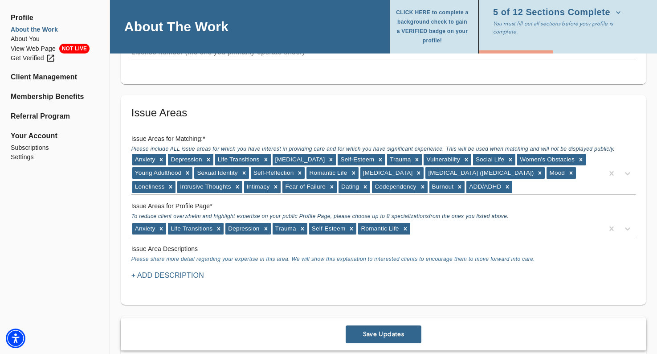
click at [420, 229] on div "Anxiety Life Transitions Depression Trauma Self-Esteem Romantic Life" at bounding box center [367, 228] width 472 height 14
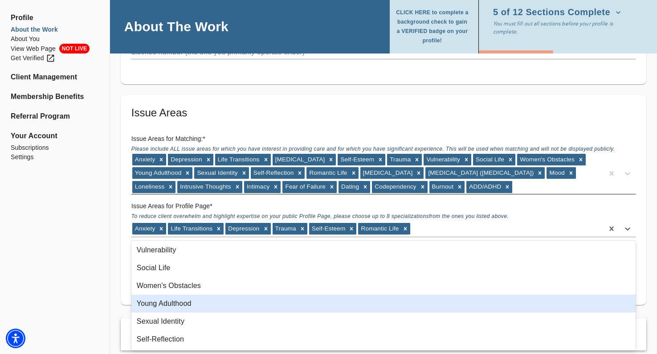
scroll to position [28, 0]
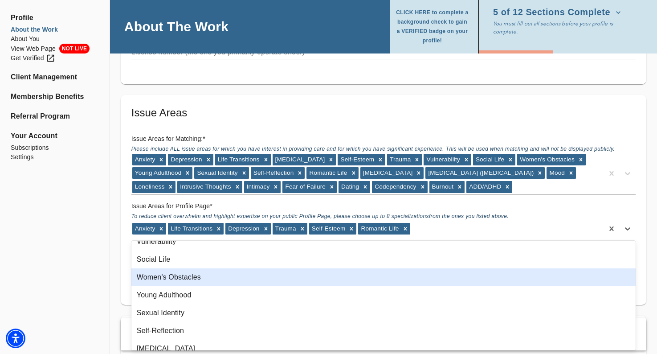
click at [285, 282] on div "Women's Obstacles" at bounding box center [383, 277] width 504 height 18
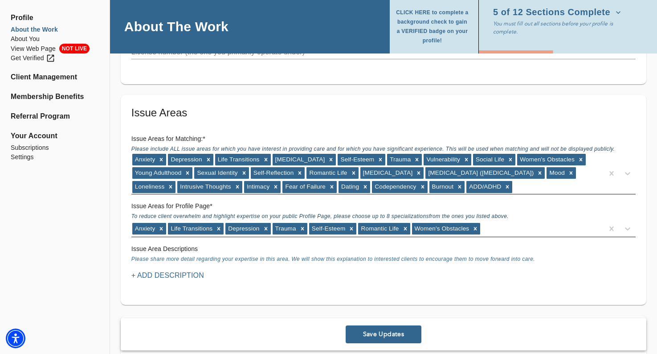
click at [486, 232] on div "Anxiety Life Transitions Depression Trauma Self-Esteem Romantic Life Women's Ob…" at bounding box center [367, 228] width 472 height 14
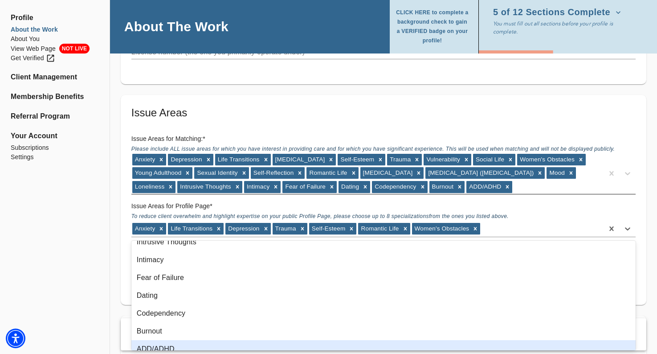
scroll to position [196, 0]
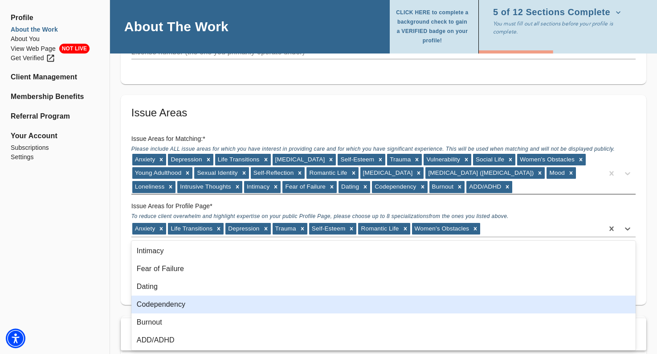
click at [273, 303] on div "Codependency" at bounding box center [383, 304] width 504 height 18
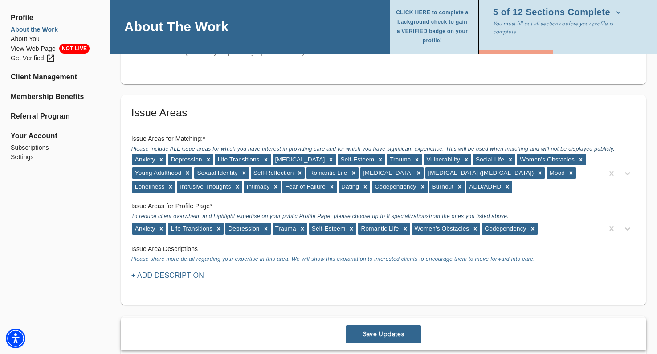
click at [545, 231] on div "Anxiety Life Transitions Depression Trauma Self-Esteem Romantic Life Women's Ob…" at bounding box center [367, 228] width 472 height 14
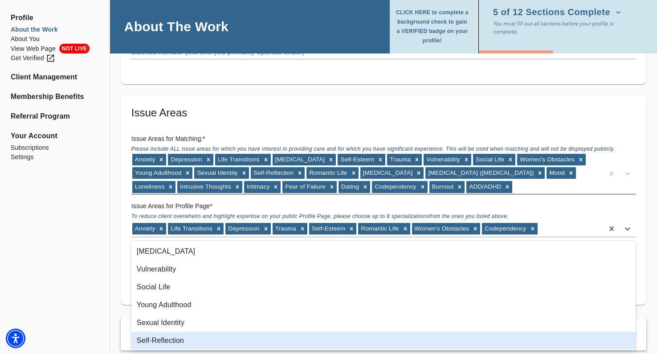
click at [301, 338] on div "Self-Reflection" at bounding box center [383, 340] width 504 height 18
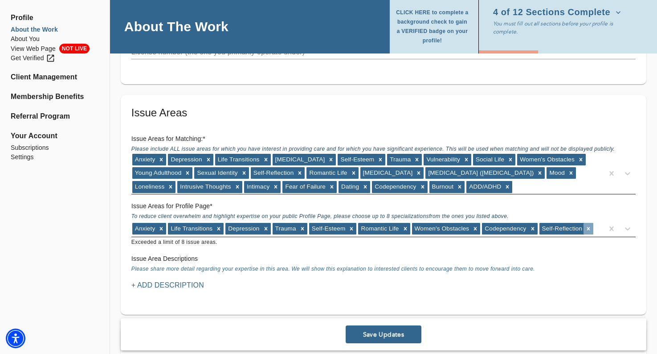
click at [590, 227] on icon at bounding box center [588, 228] width 6 height 6
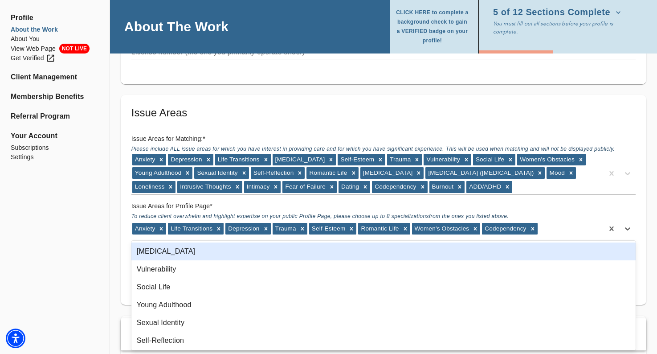
click at [590, 227] on div "Anxiety Life Transitions Depression Trauma Self-Esteem Romantic Life Women's Ob…" at bounding box center [367, 228] width 472 height 14
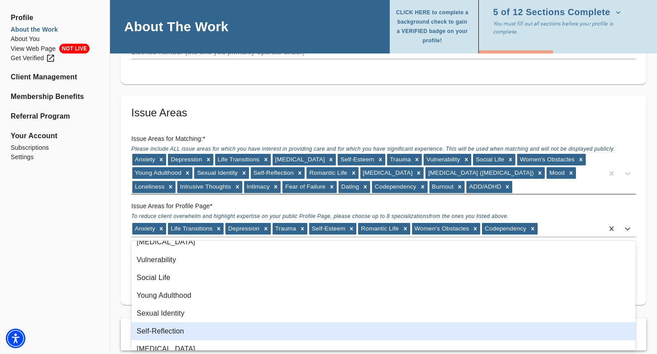
scroll to position [0, 0]
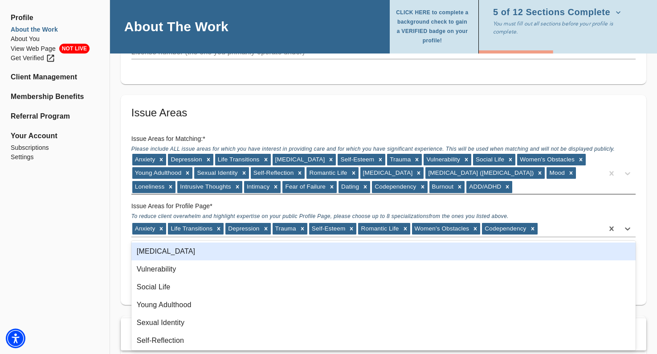
click at [389, 258] on div "Perfectionism" at bounding box center [383, 251] width 504 height 18
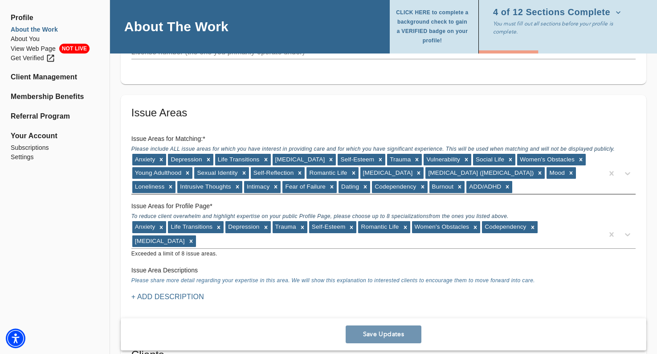
click at [400, 330] on span "Save Updates" at bounding box center [383, 334] width 69 height 8
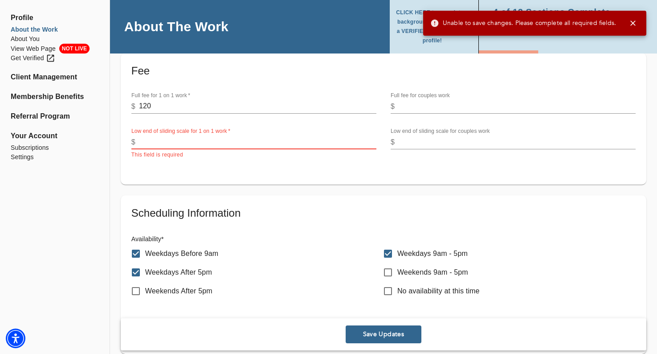
scroll to position [329, 0]
click at [332, 142] on input "number" at bounding box center [257, 143] width 237 height 14
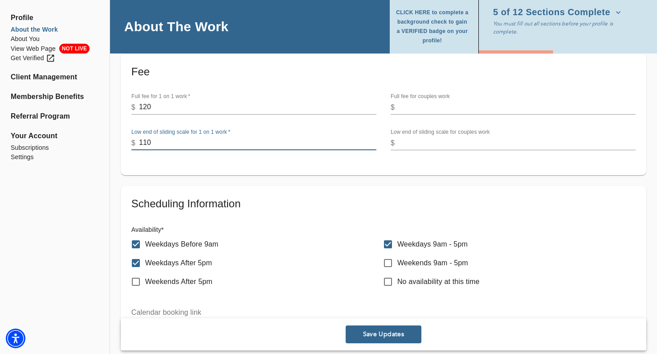
type input "110"
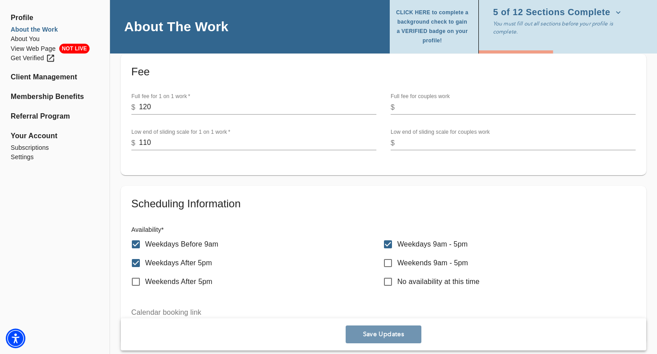
click at [363, 336] on span "Save Updates" at bounding box center [383, 334] width 69 height 8
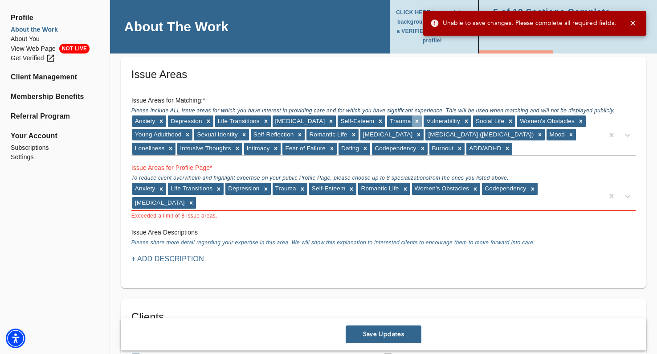
scroll to position [793, 0]
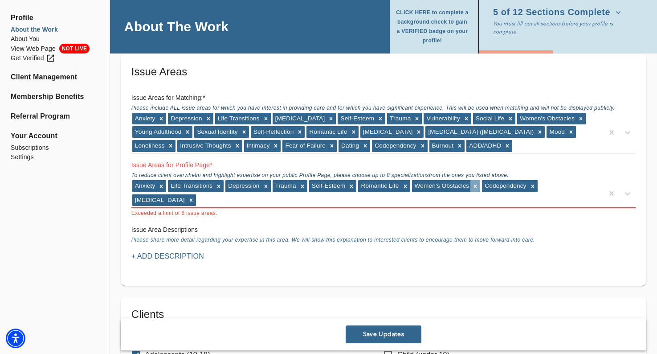
click at [476, 183] on div at bounding box center [475, 186] width 10 height 12
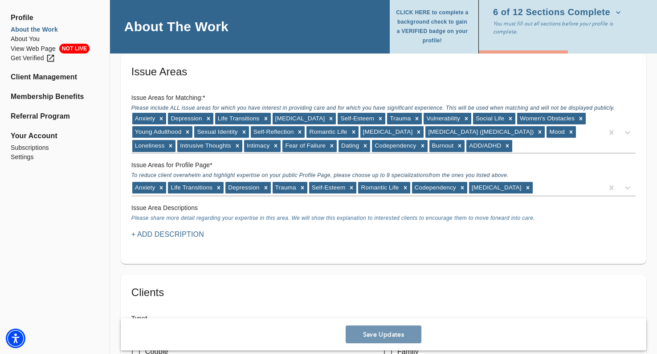
click at [371, 339] on button "Save Updates" at bounding box center [383, 334] width 76 height 18
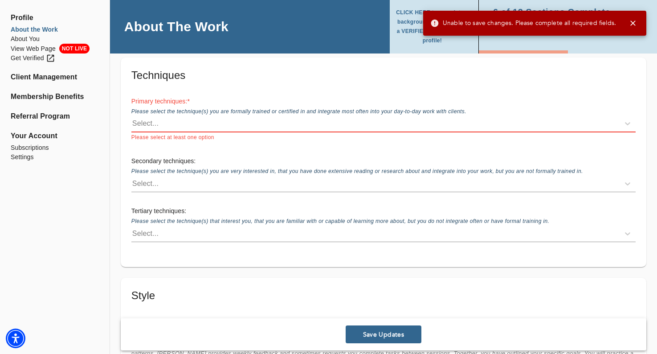
scroll to position [1261, 0]
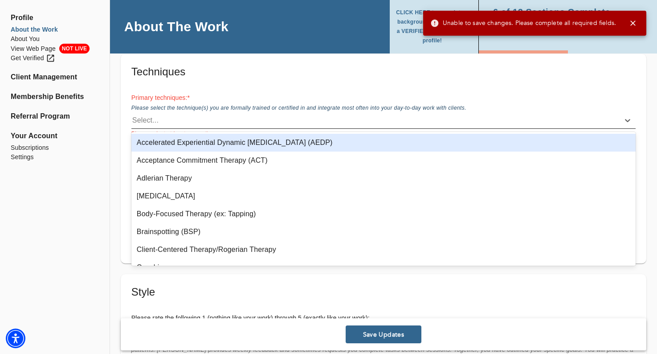
click at [336, 126] on div "Select..." at bounding box center [375, 120] width 488 height 14
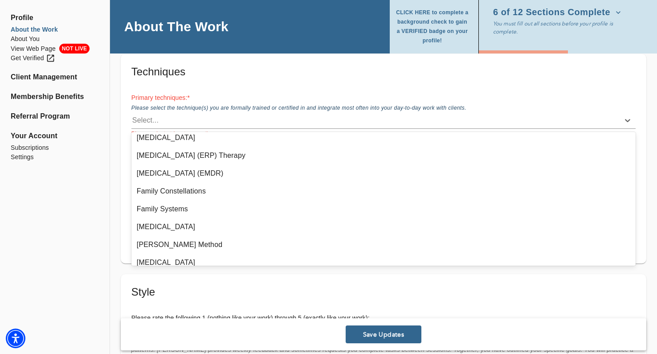
scroll to position [0, 0]
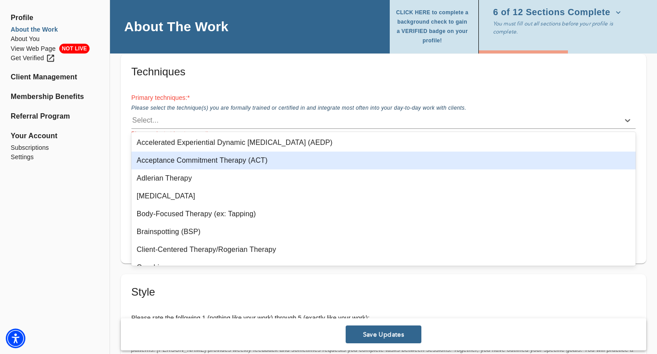
click at [282, 159] on div "Acceptance Commitment Therapy (ACT)" at bounding box center [383, 160] width 504 height 18
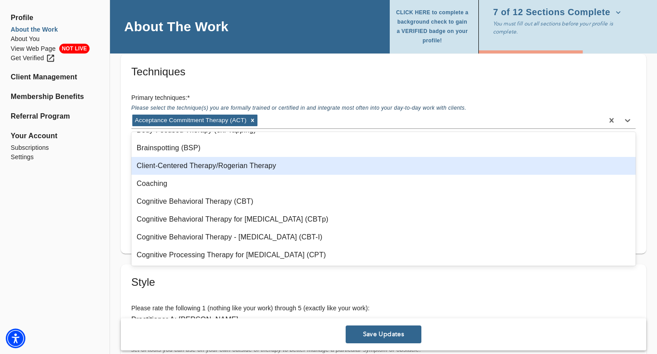
scroll to position [67, 0]
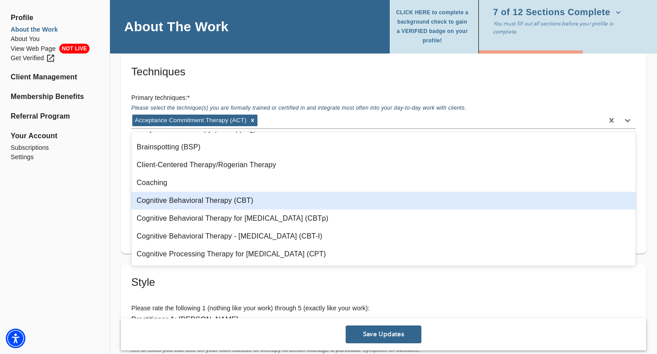
click at [259, 201] on div "Cognitive Behavioral Therapy (CBT)" at bounding box center [383, 200] width 504 height 18
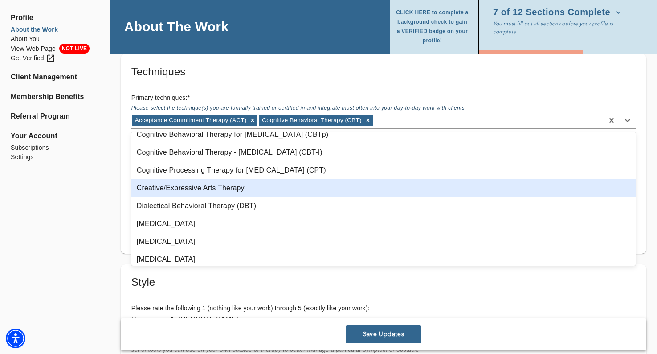
scroll to position [150, 0]
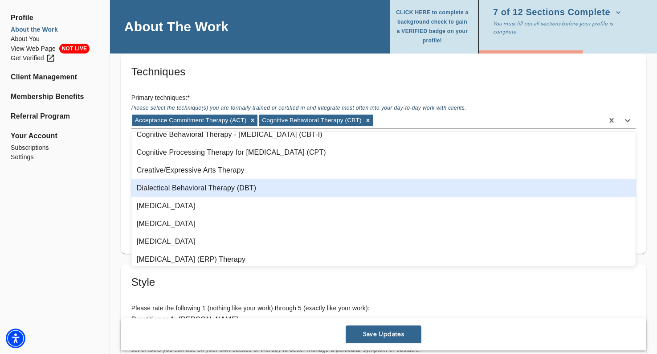
click at [255, 189] on div "Dialectical Behavioral Therapy (DBT)" at bounding box center [383, 188] width 504 height 18
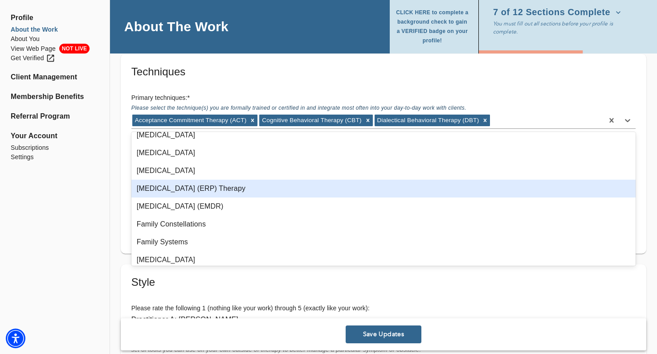
scroll to position [207, 0]
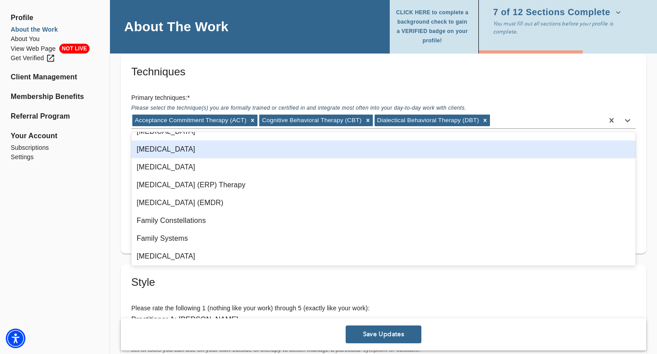
click at [225, 156] on div "Emotionally Focused Therapy" at bounding box center [383, 149] width 504 height 18
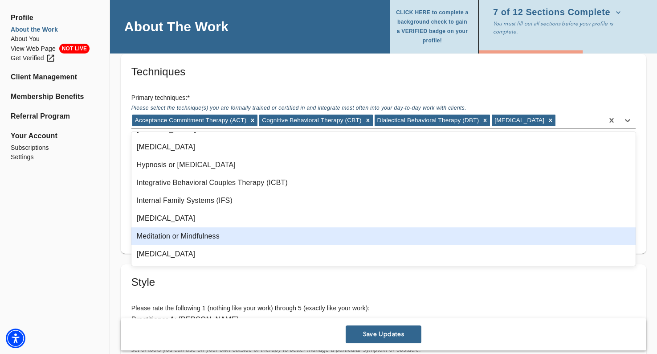
scroll to position [336, 0]
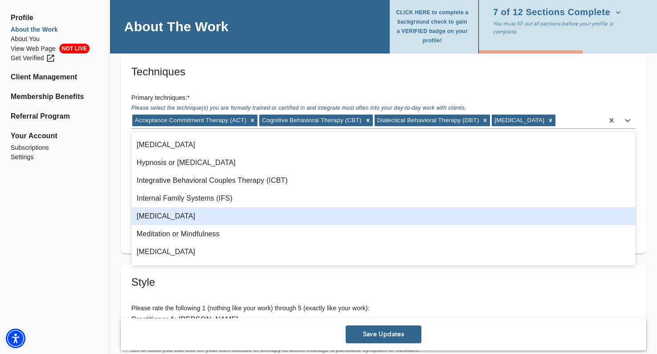
click at [191, 220] on div "Interpersonal Psychotherapy" at bounding box center [383, 216] width 504 height 18
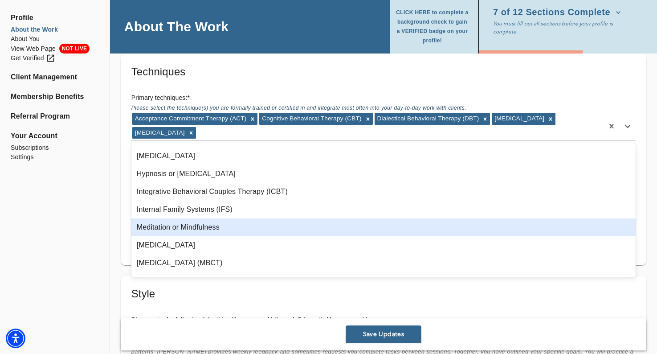
click at [190, 227] on div "Meditation or Mindfulness" at bounding box center [383, 227] width 504 height 18
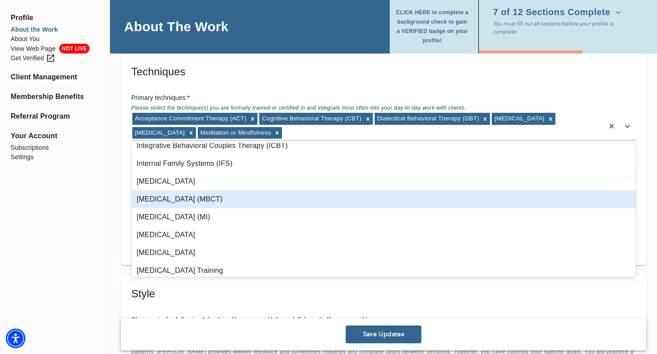
scroll to position [387, 0]
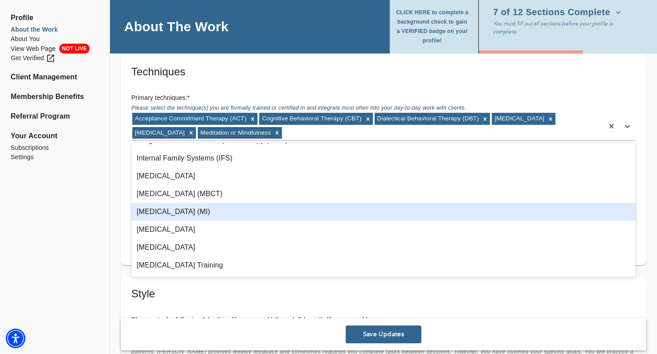
click at [189, 207] on div "Motivational Interviewing (MI)" at bounding box center [383, 212] width 504 height 18
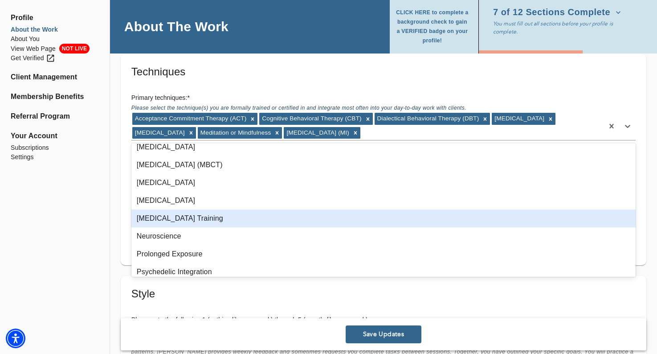
scroll to position [419, 0]
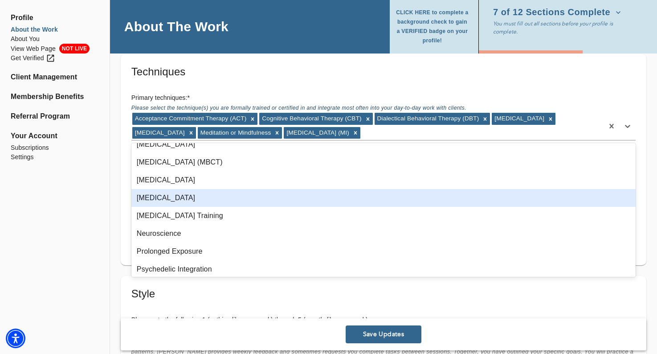
click at [176, 202] on div "Narrative Therapy" at bounding box center [383, 198] width 504 height 18
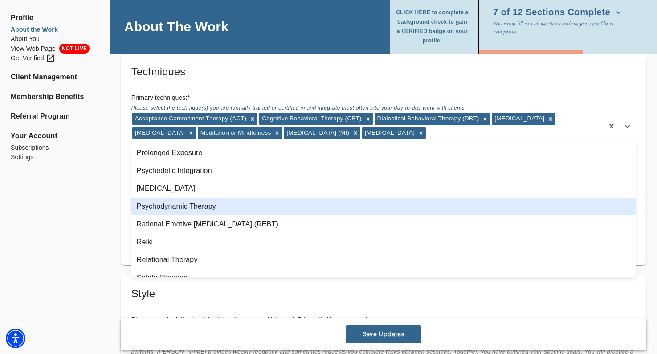
scroll to position [514, 0]
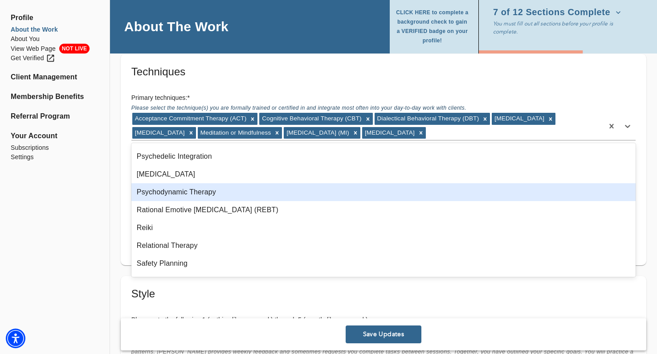
click at [181, 191] on div "Psychodynamic Therapy" at bounding box center [383, 192] width 504 height 18
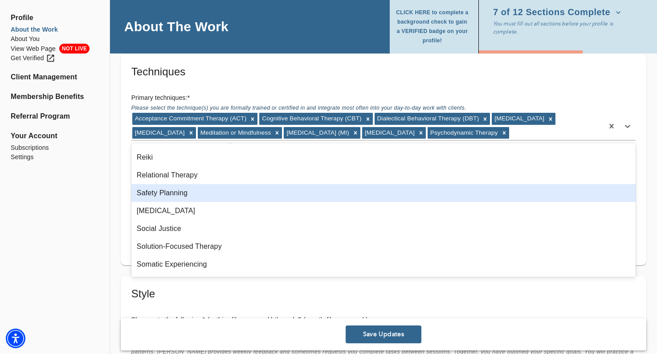
scroll to position [575, 0]
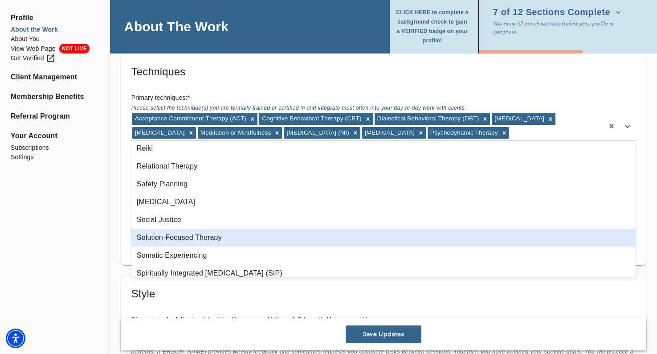
click at [176, 243] on div "Solution-Focused Therapy" at bounding box center [383, 237] width 504 height 18
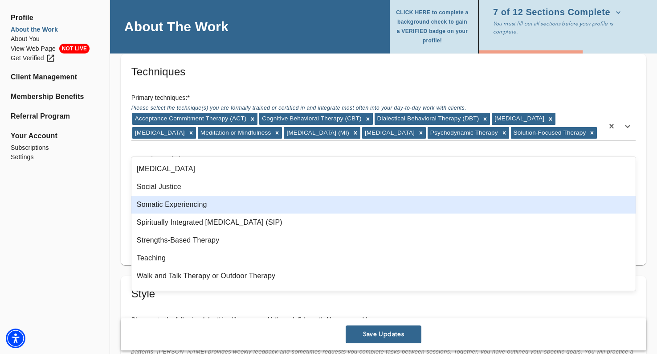
scroll to position [636, 0]
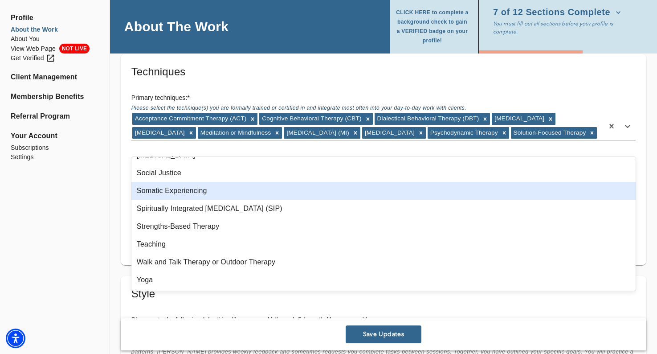
click at [179, 191] on div "Somatic Experiencing" at bounding box center [383, 191] width 504 height 18
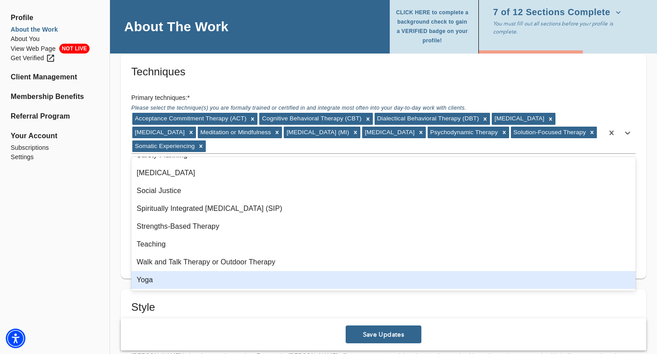
click at [175, 276] on div "Yoga" at bounding box center [383, 280] width 504 height 18
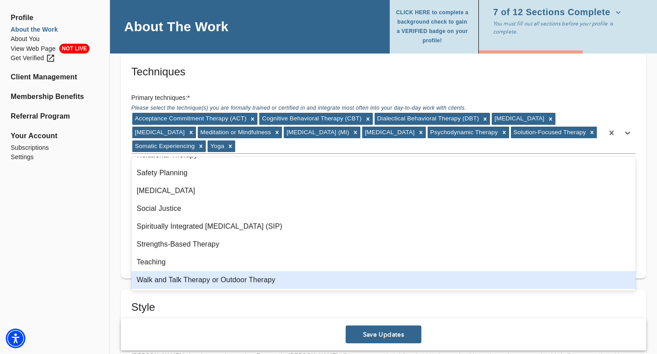
scroll to position [600, 0]
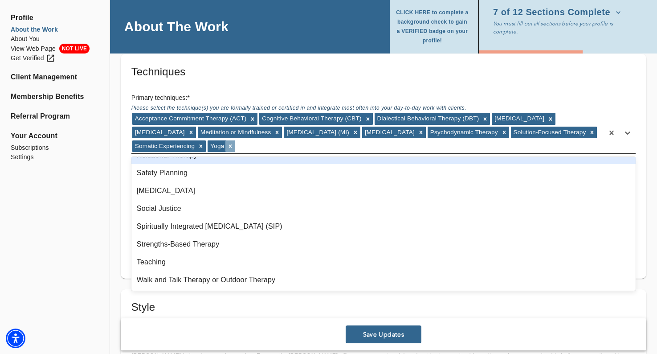
click at [233, 146] on icon at bounding box center [230, 146] width 6 height 6
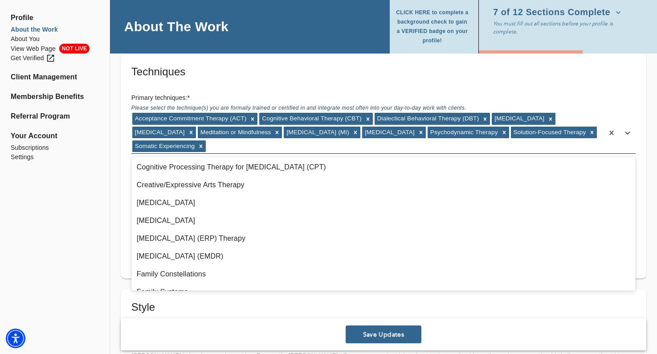
scroll to position [0, 0]
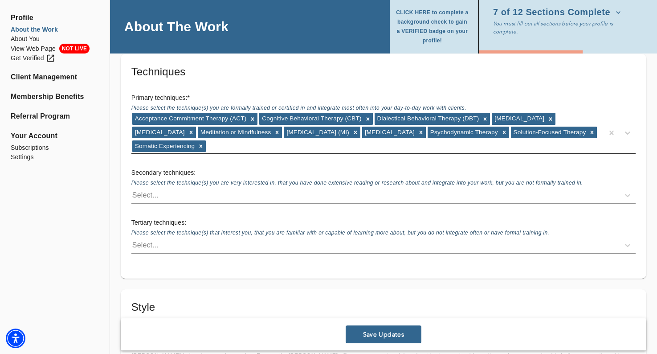
click at [380, 84] on div "Techniques Primary techniques: * Please select the technique(s) you are formall…" at bounding box center [383, 163] width 504 height 196
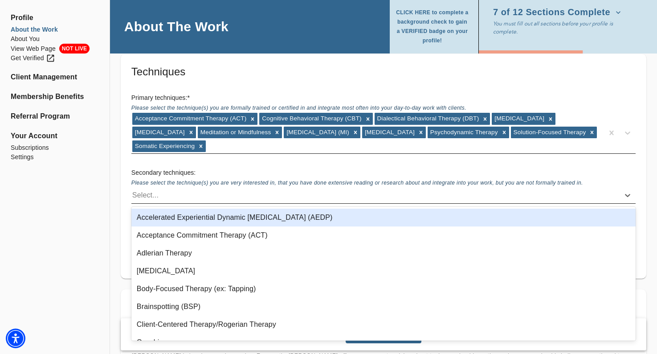
click at [304, 200] on div "Select..." at bounding box center [375, 195] width 488 height 14
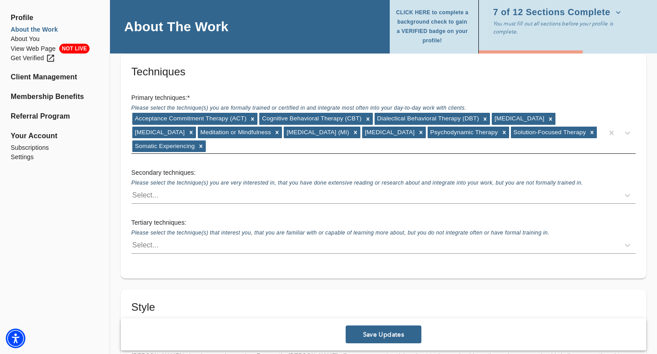
click at [305, 70] on h5 "Techniques" at bounding box center [383, 72] width 504 height 14
